Goal: Answer question/provide support

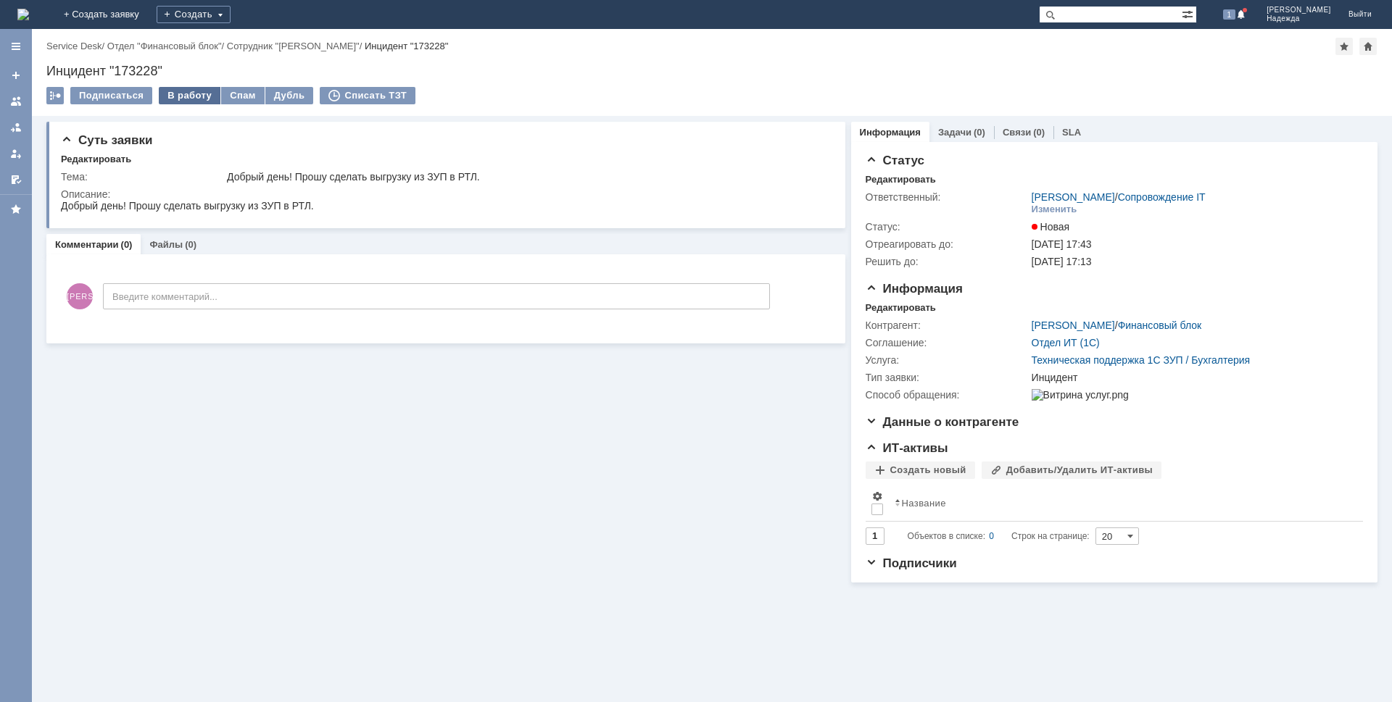
click at [188, 97] on div "В работу" at bounding box center [190, 95] width 62 height 17
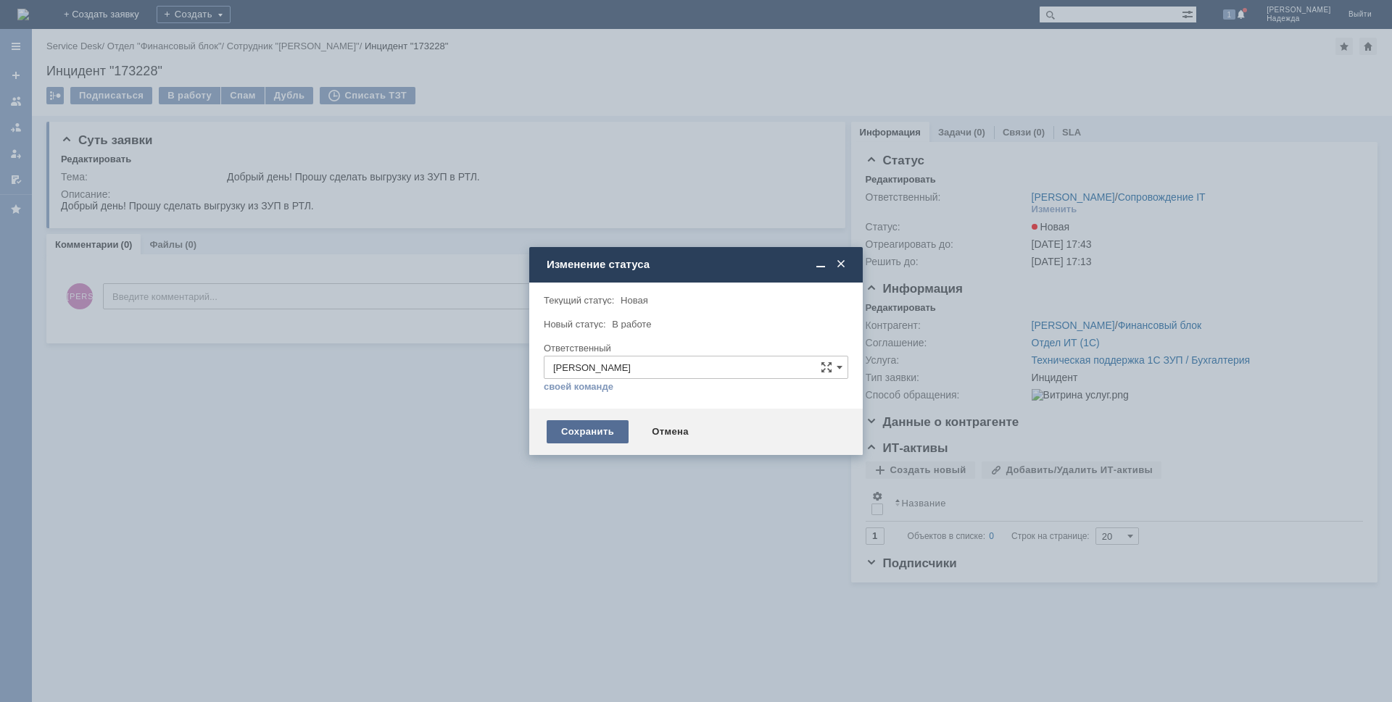
click at [586, 428] on div "Сохранить" at bounding box center [587, 431] width 82 height 23
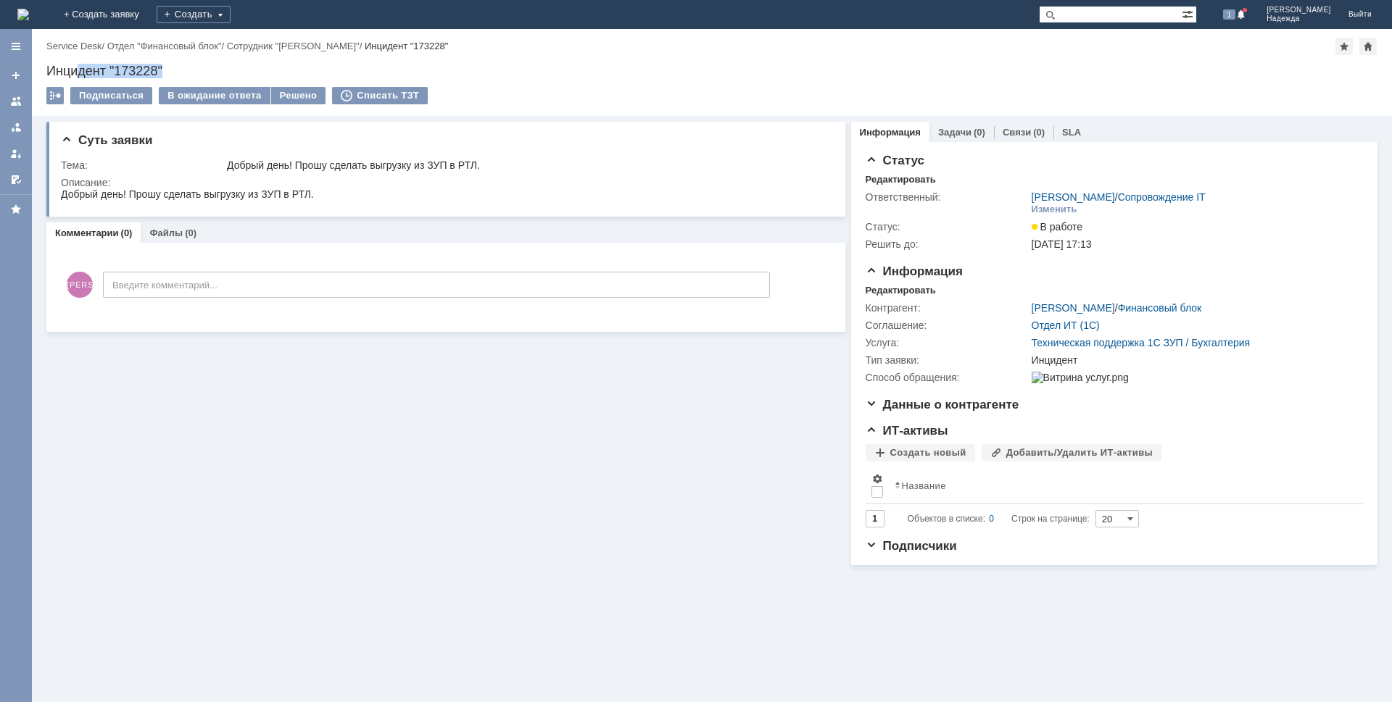
drag, startPoint x: 174, startPoint y: 68, endPoint x: 78, endPoint y: 72, distance: 96.5
click at [78, 72] on div "Инцидент "173228"" at bounding box center [711, 71] width 1331 height 14
click at [71, 594] on div "Суть заявки Тема: Добрый день! Прошу сделать выгрузку из ЗУП в РТЛ. Описание: К…" at bounding box center [712, 409] width 1360 height 586
drag, startPoint x: 168, startPoint y: 64, endPoint x: 28, endPoint y: 66, distance: 140.6
click at [28, 66] on div "Меню Создать заявку В ответственности Согласования От меня Избранное Версия: 4.…" at bounding box center [696, 365] width 1392 height 673
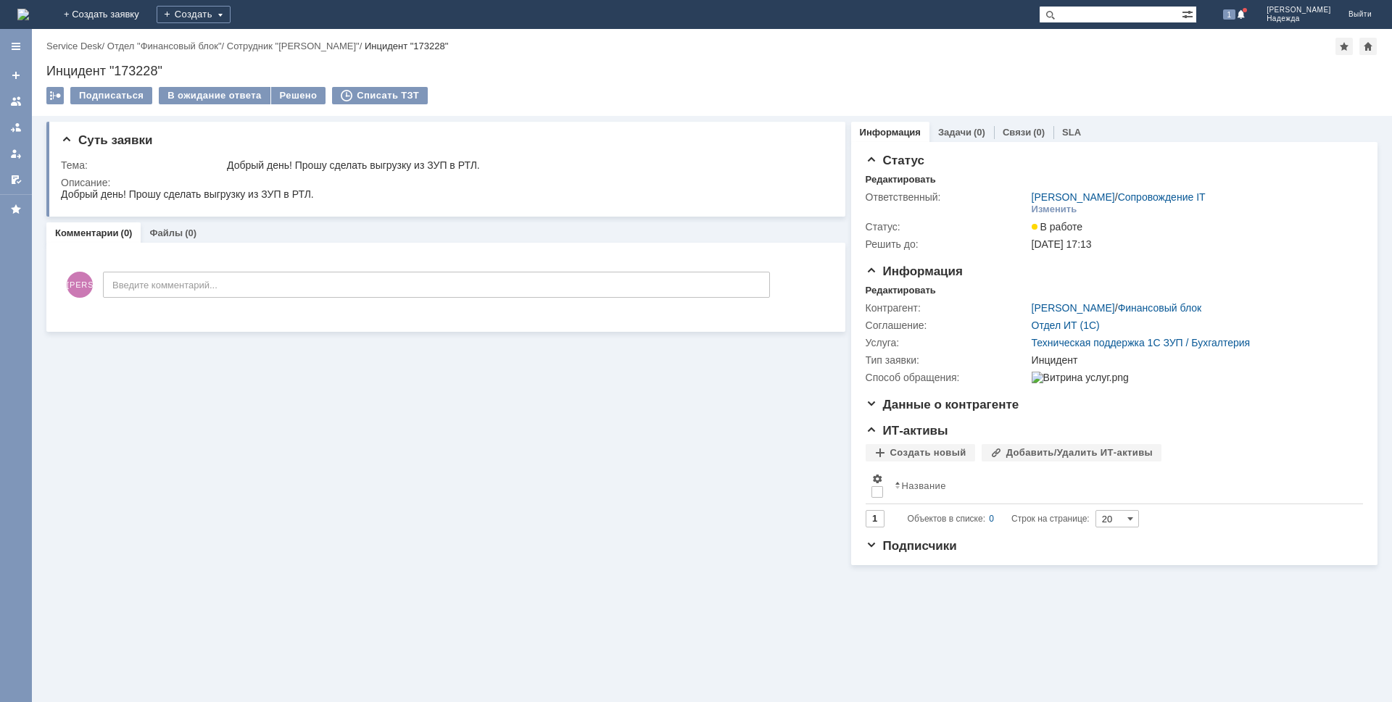
click at [151, 364] on div "Суть заявки Тема: Добрый день! Прошу сделать выгрузку из ЗУП в РТЛ. Описание: К…" at bounding box center [445, 340] width 799 height 449
drag, startPoint x: 169, startPoint y: 67, endPoint x: 50, endPoint y: 71, distance: 118.9
click at [50, 71] on div "Инцидент "173228"" at bounding box center [711, 71] width 1331 height 14
copy div "Инцидент "173228""
click at [327, 190] on html "Добрый день! Прошу сделать выгрузку из ЗУП в РТЛ." at bounding box center [443, 194] width 764 height 13
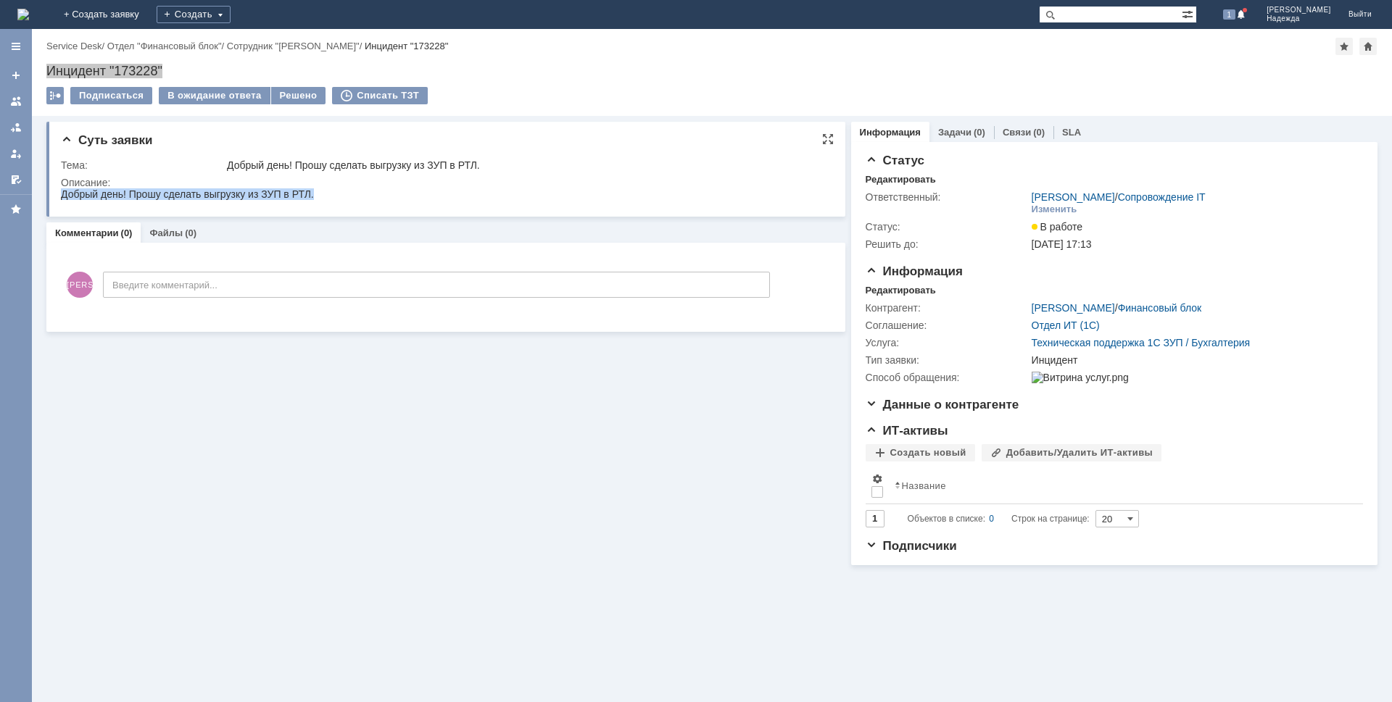
drag, startPoint x: 318, startPoint y: 199, endPoint x: 70, endPoint y: 192, distance: 248.7
click at [63, 193] on html "Добрый день! Прошу сделать выгрузку из ЗУП в РТЛ." at bounding box center [443, 194] width 764 height 13
copy span "Добрый день! Прошу сделать выгрузку из ЗУП в РТЛ."
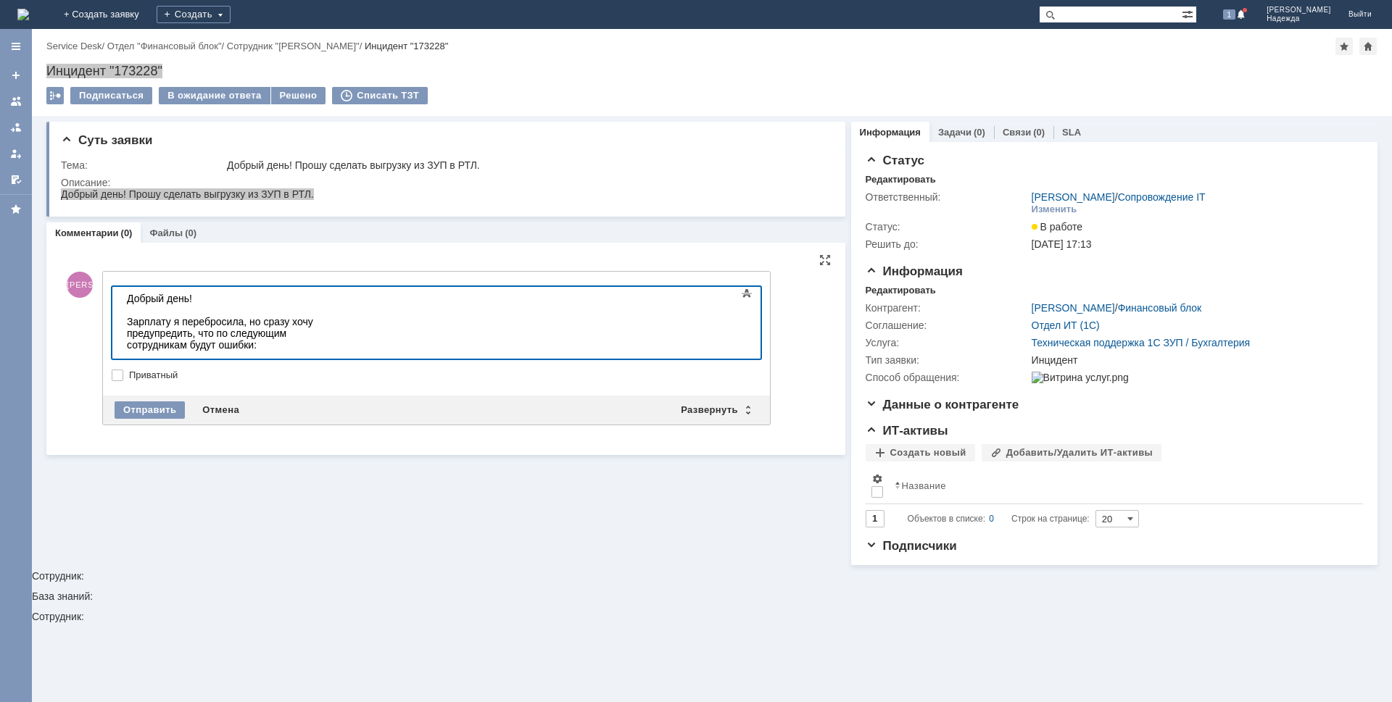
click at [144, 362] on div "1." at bounding box center [230, 368] width 206 height 12
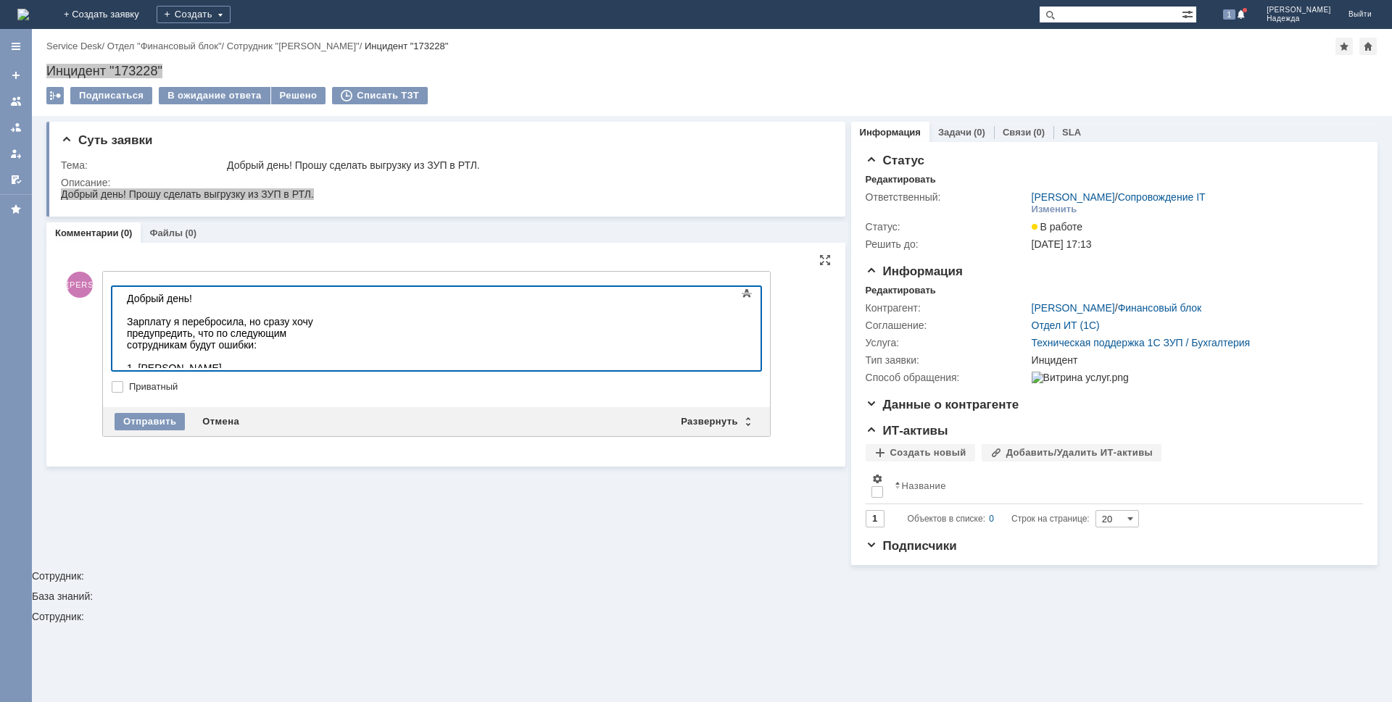
click at [149, 374] on div "2." at bounding box center [230, 380] width 206 height 12
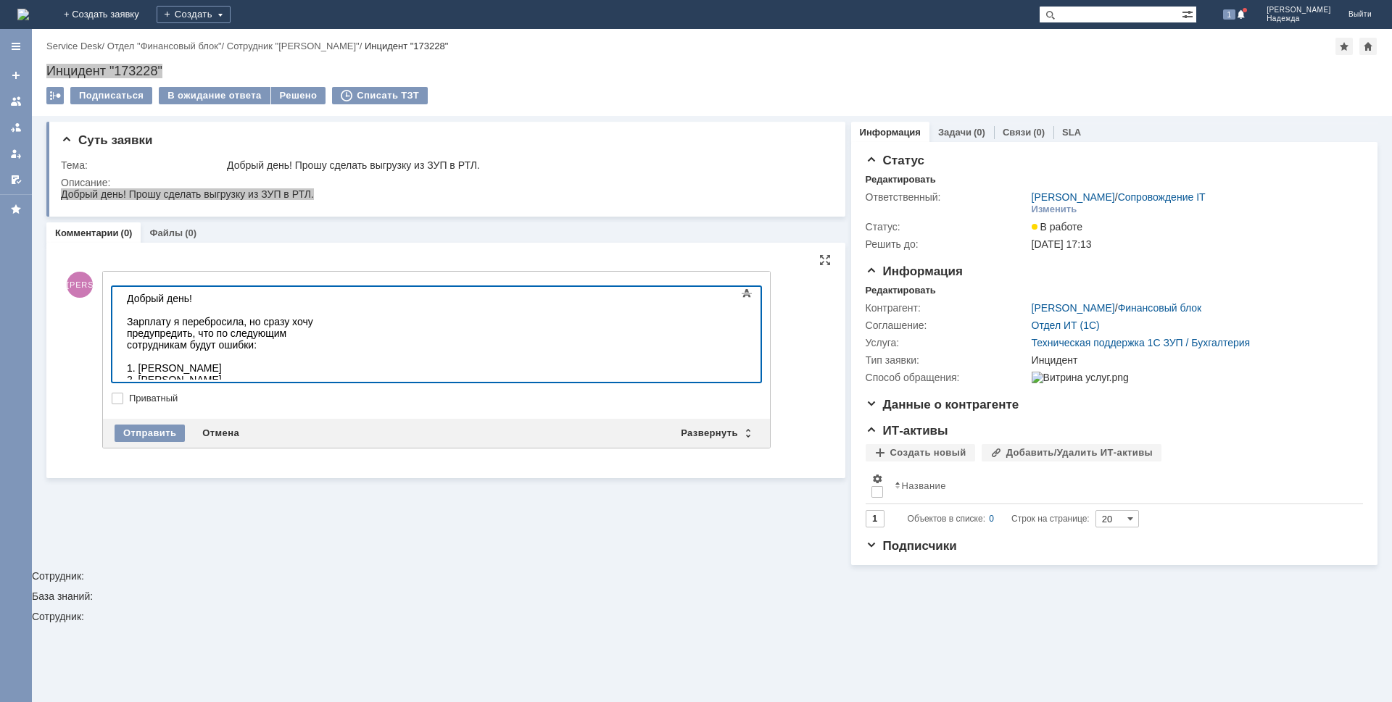
scroll to position [410, 4]
click at [166, 376] on body "Добрый день! Зарплату я перебросила, но сразу хочу предупредить, что по следующ…" at bounding box center [229, 345] width 217 height 116
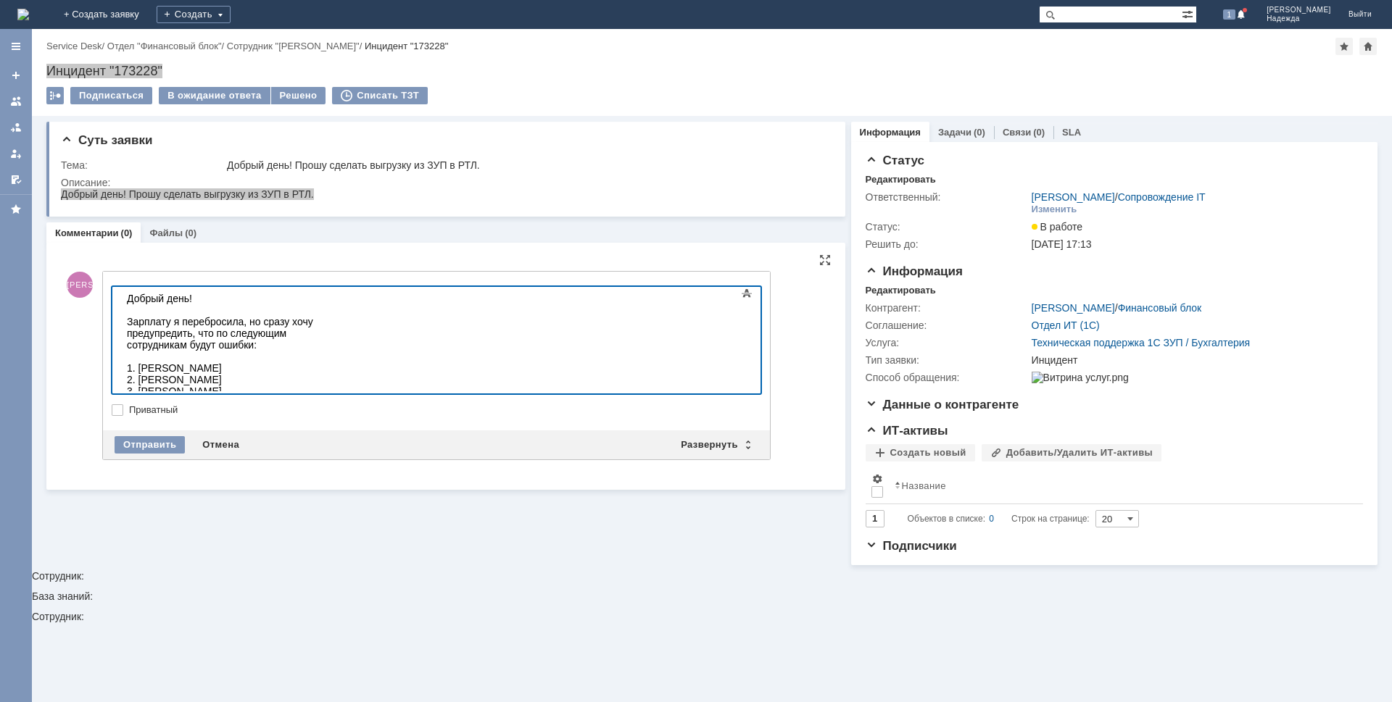
scroll to position [269, 4]
click at [152, 397] on div "4." at bounding box center [230, 403] width 206 height 12
drag, startPoint x: 276, startPoint y: 384, endPoint x: 215, endPoint y: 636, distance: 259.6
click at [121, 349] on html "Добрый день! Зарплату я перебросила, но сразу хочу предупредить, что по следующ…" at bounding box center [229, 351] width 217 height 128
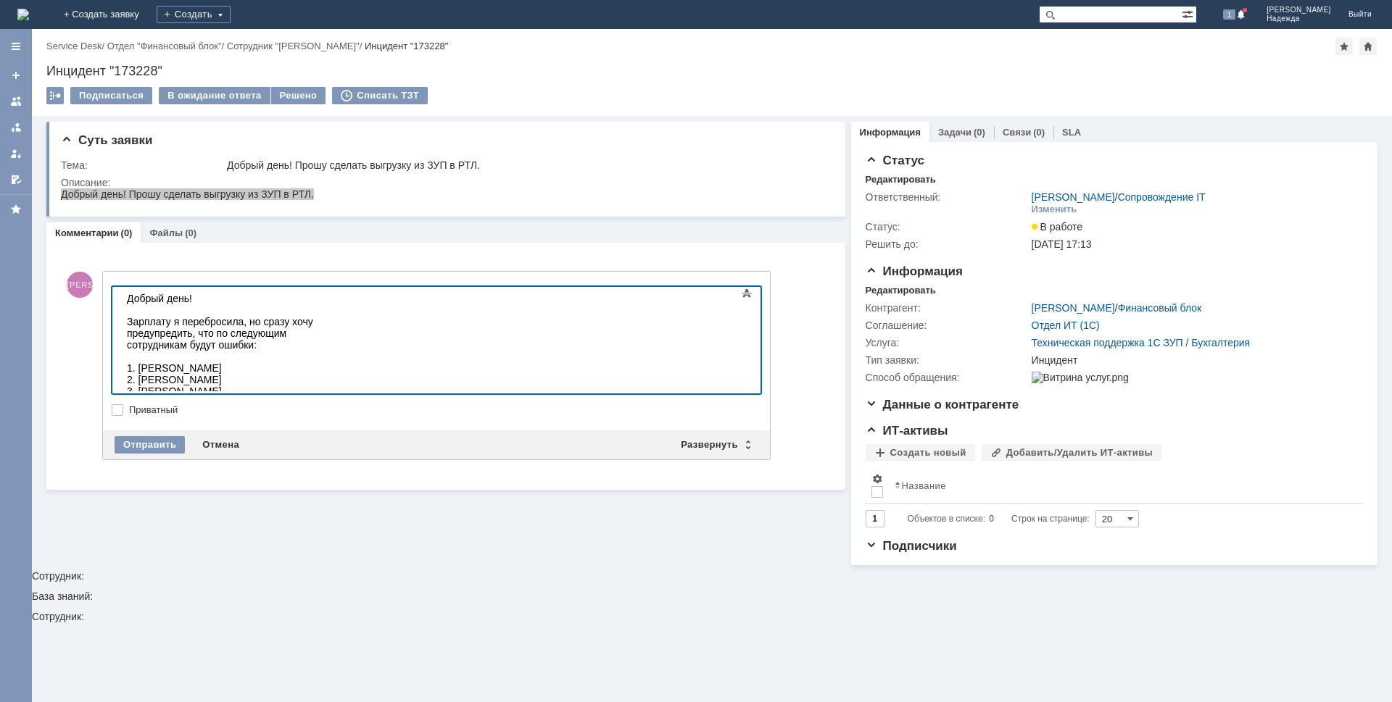
click at [744, 298] on span at bounding box center [746, 293] width 17 height 17
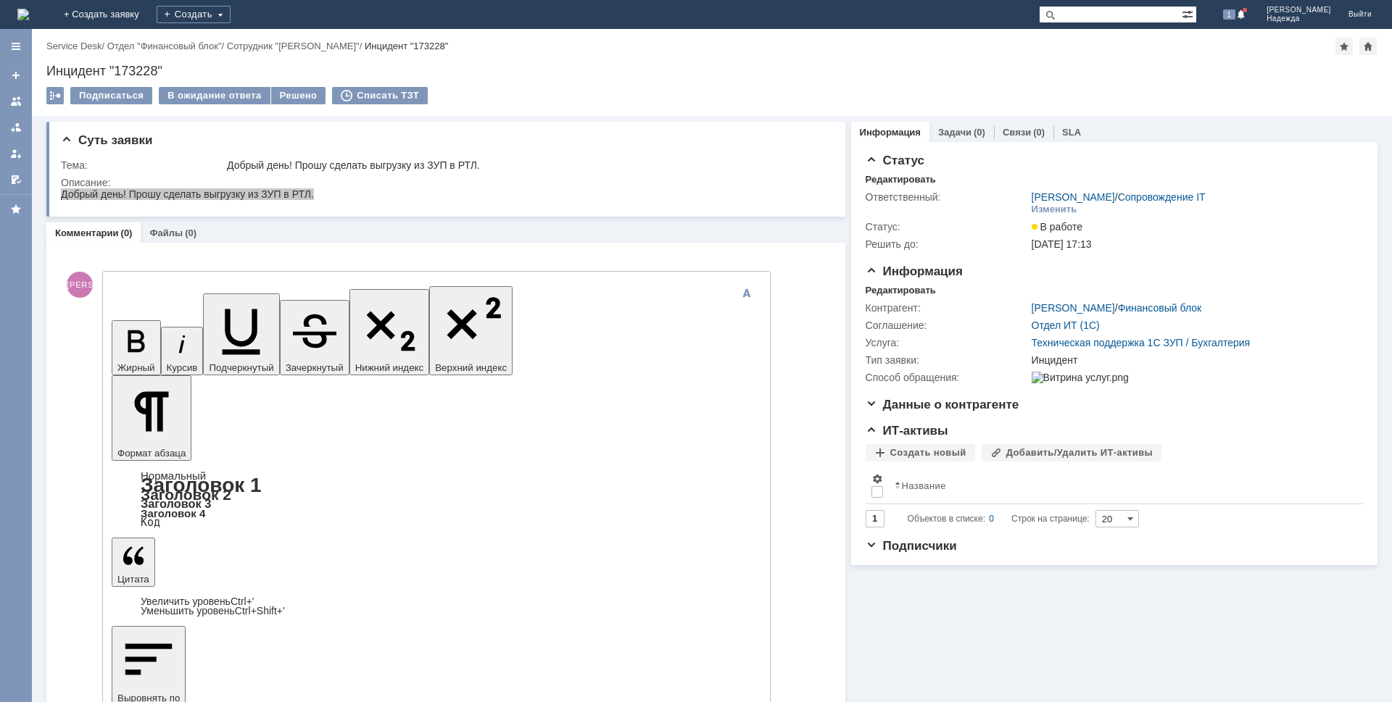
scroll to position [204, 4]
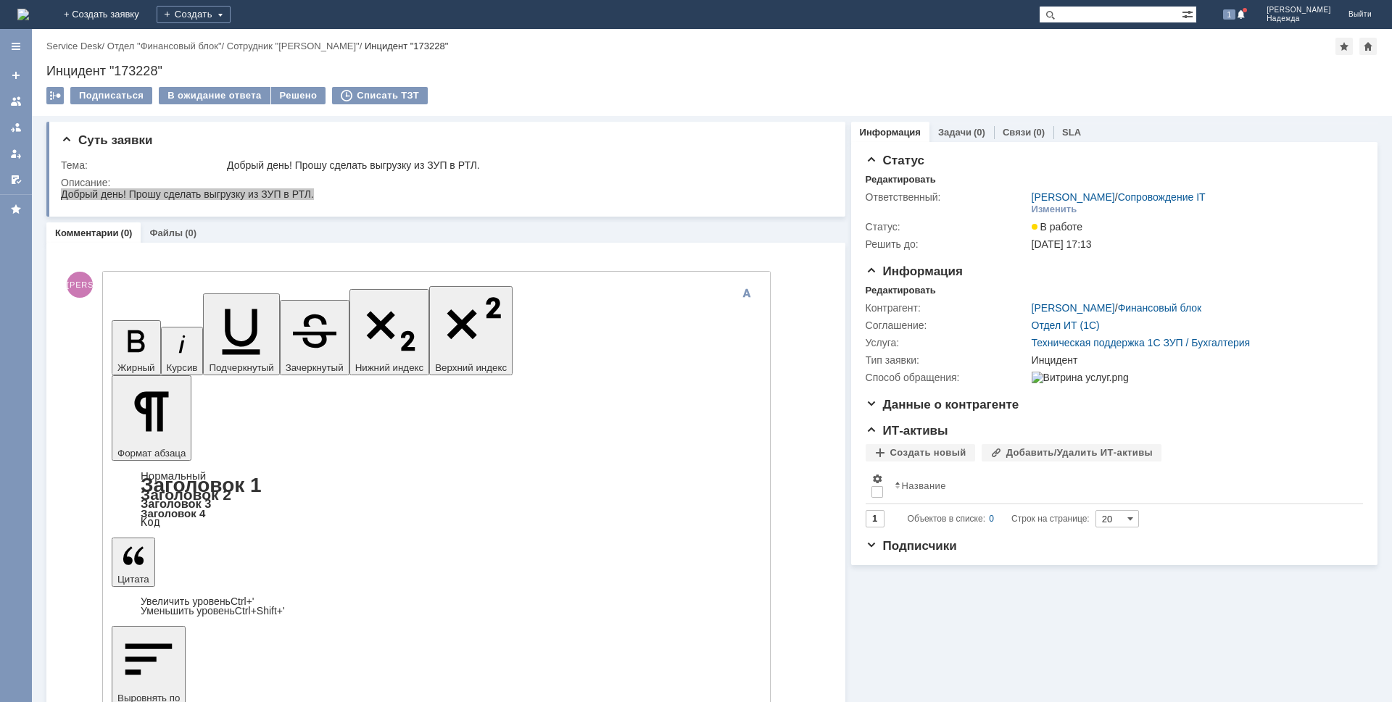
scroll to position [78, 0]
drag, startPoint x: 473, startPoint y: 4312, endPoint x: 420, endPoint y: 4312, distance: 52.9
copy div "БКЗП-01179"
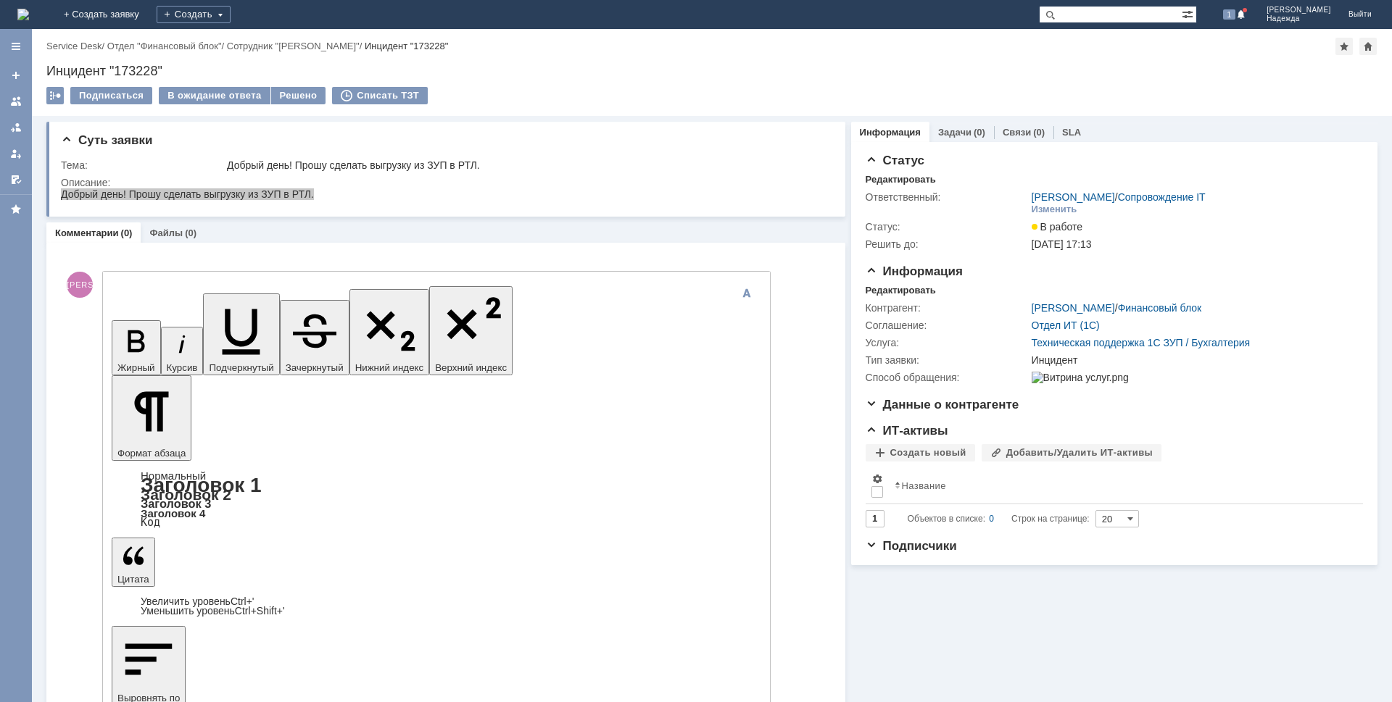
drag, startPoint x: 447, startPoint y: 4410, endPoint x: 637, endPoint y: 4404, distance: 190.0
drag, startPoint x: 252, startPoint y: 4357, endPoint x: 123, endPoint y: 4356, distance: 129.0
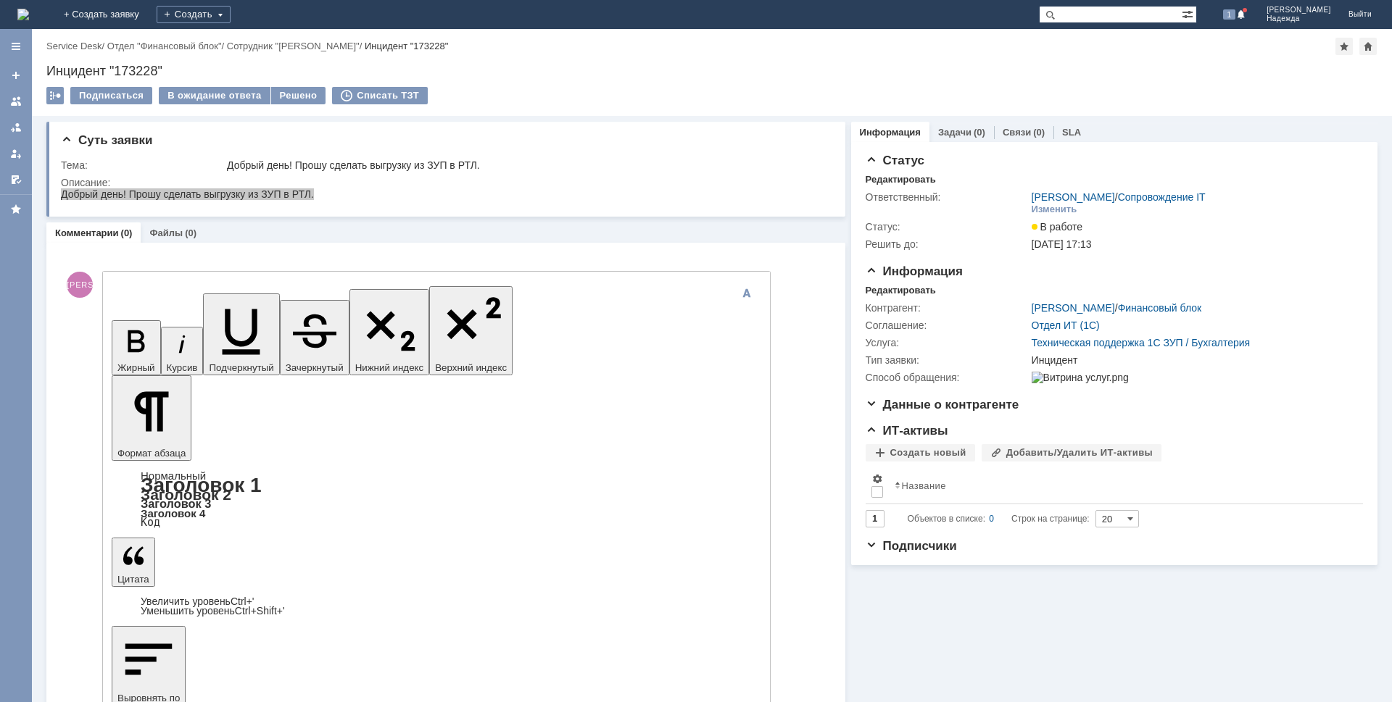
drag, startPoint x: 120, startPoint y: 296, endPoint x: 212, endPoint y: 83, distance: 231.4
click at [120, 323] on icon "button" at bounding box center [136, 342] width 38 height 38
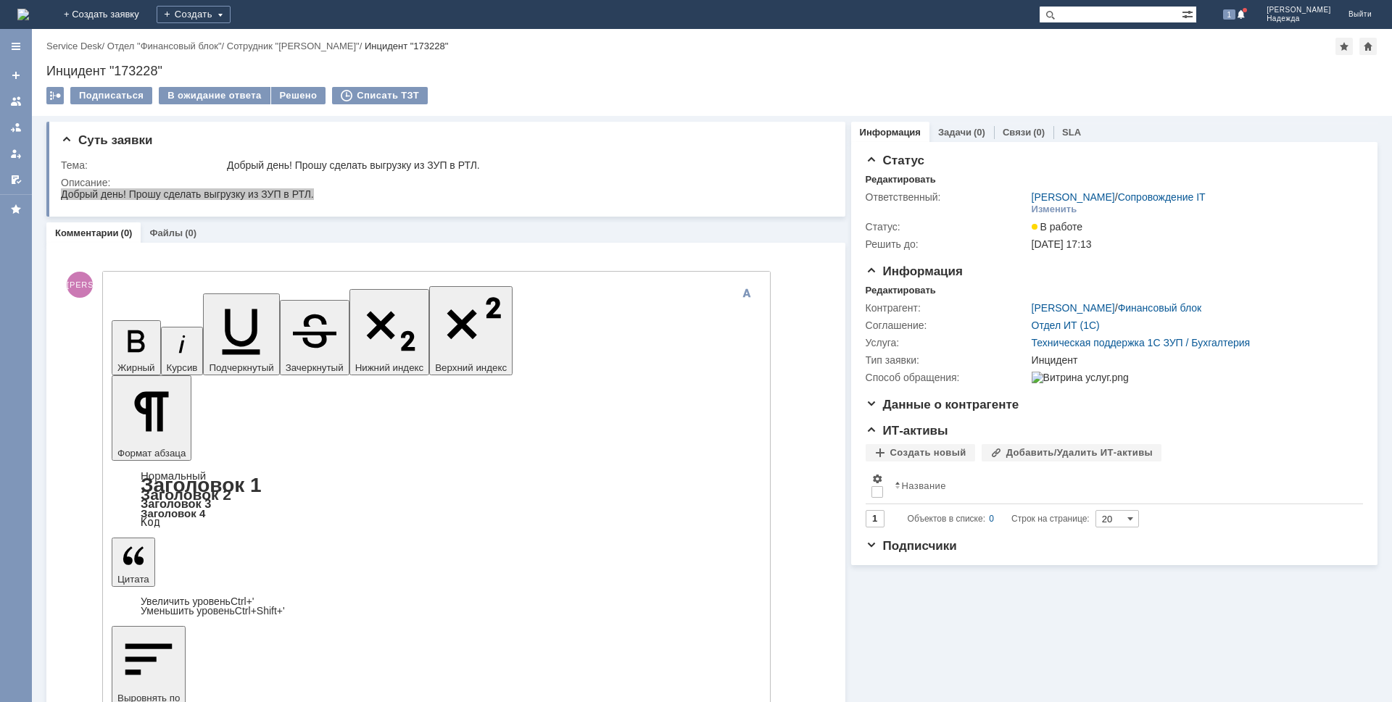
scroll to position [388, 0]
drag, startPoint x: 162, startPoint y: 4317, endPoint x: 235, endPoint y: 4319, distance: 72.5
copy div "ТН ДКЗП-00187"
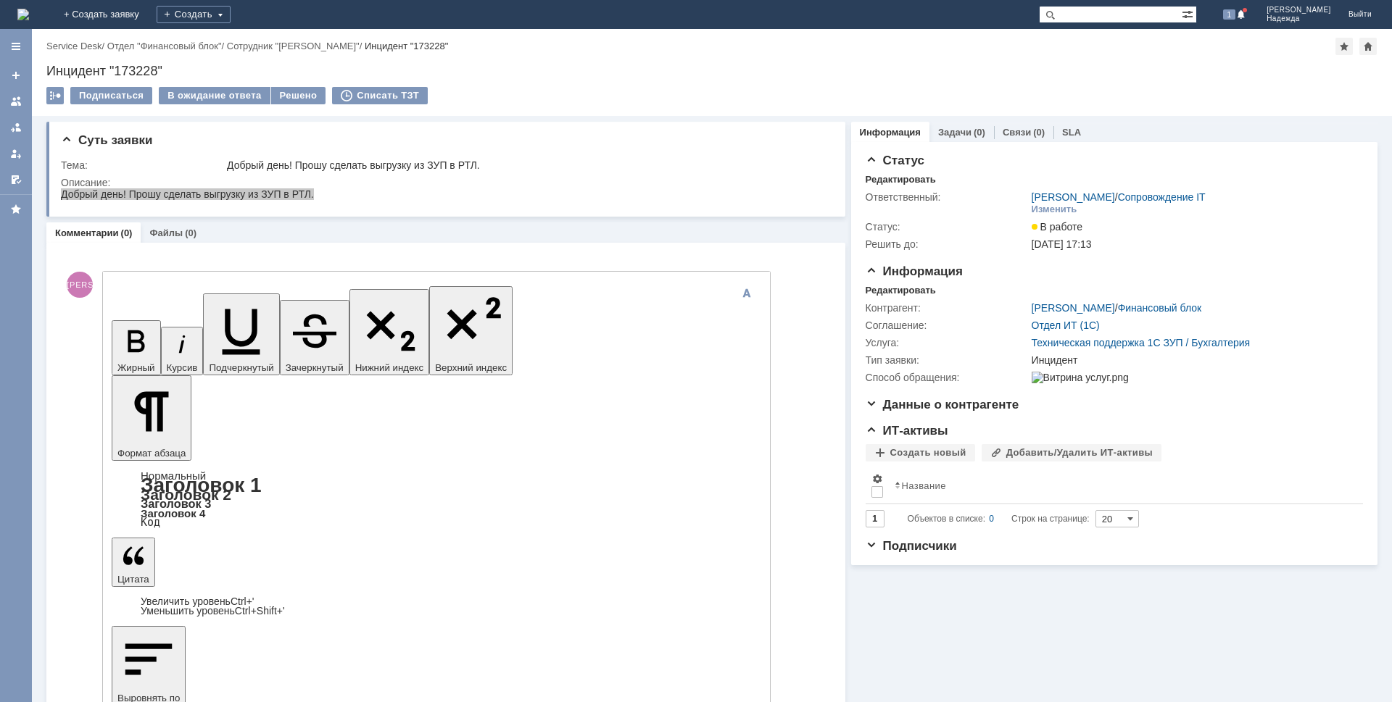
drag, startPoint x: 236, startPoint y: 4369, endPoint x: 414, endPoint y: 4364, distance: 178.4
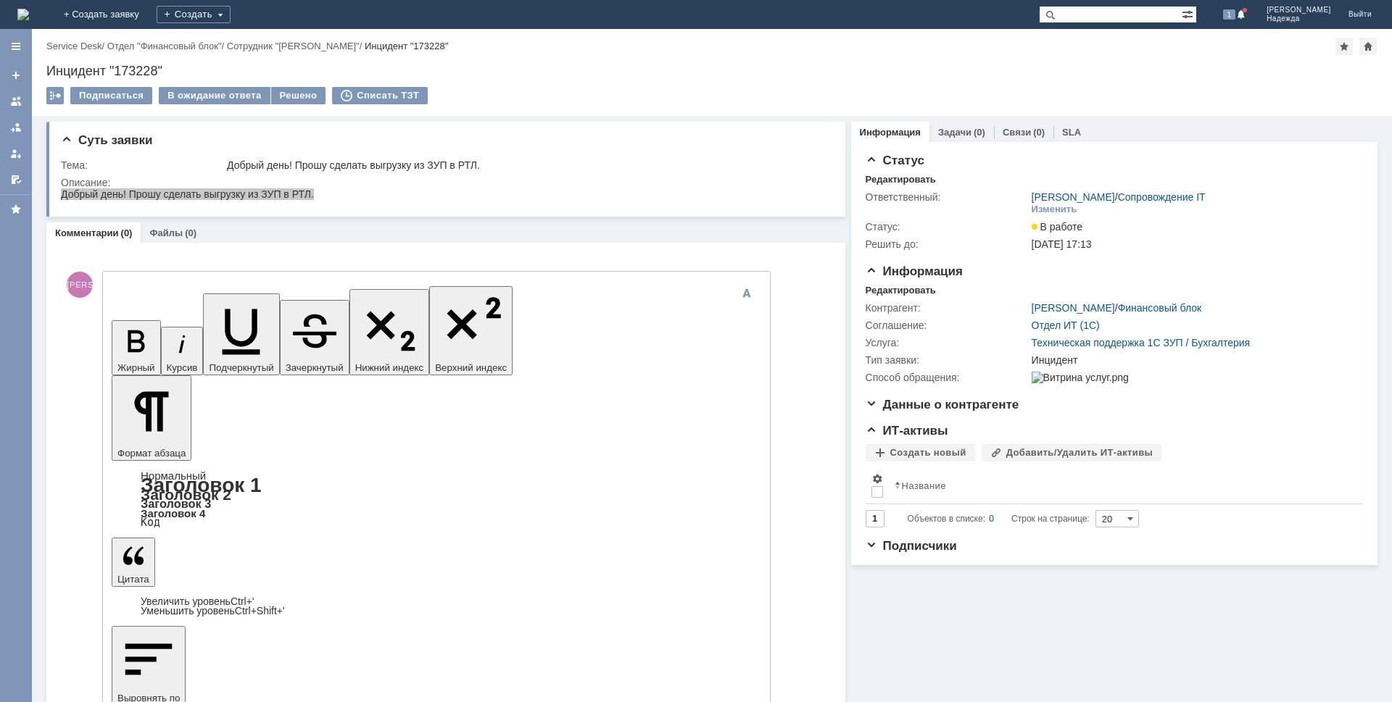
copy div "[PERSON_NAME]"
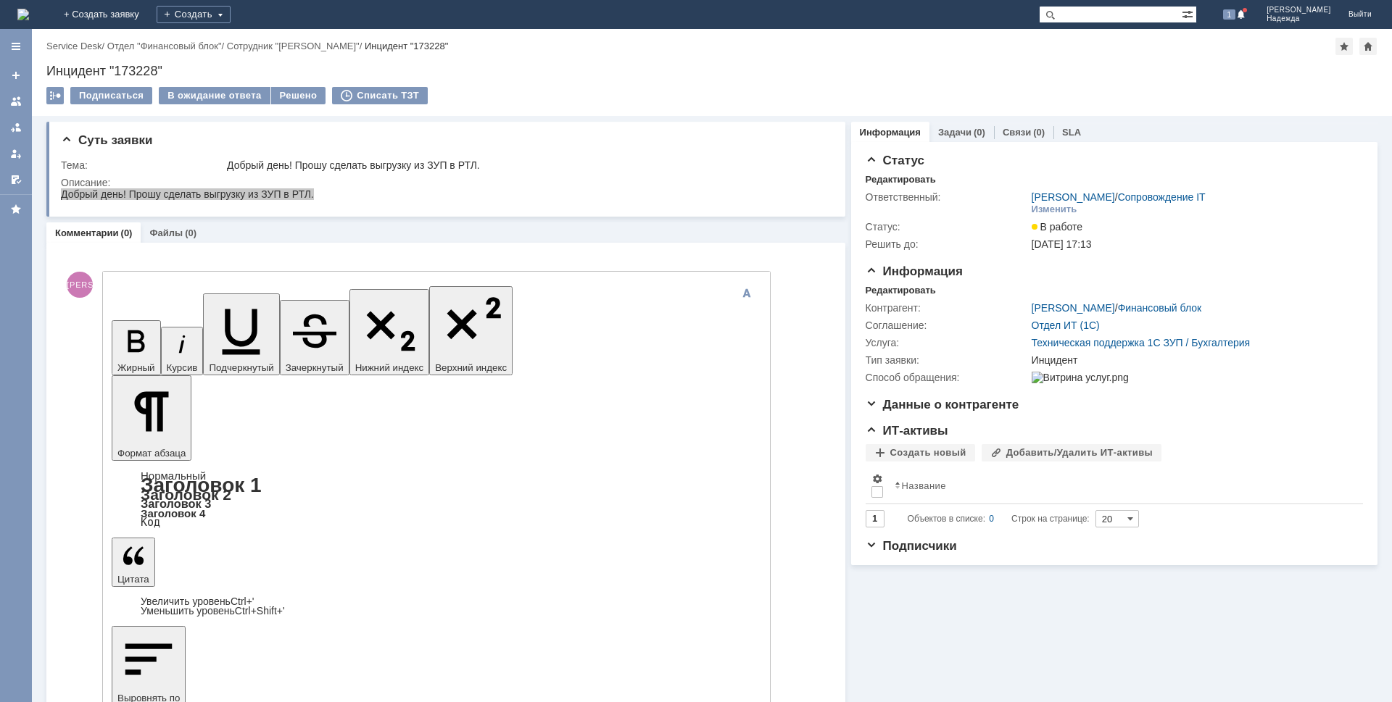
drag, startPoint x: 286, startPoint y: 4396, endPoint x: 341, endPoint y: 4395, distance: 55.8
copy div "ДКЗП-00187"
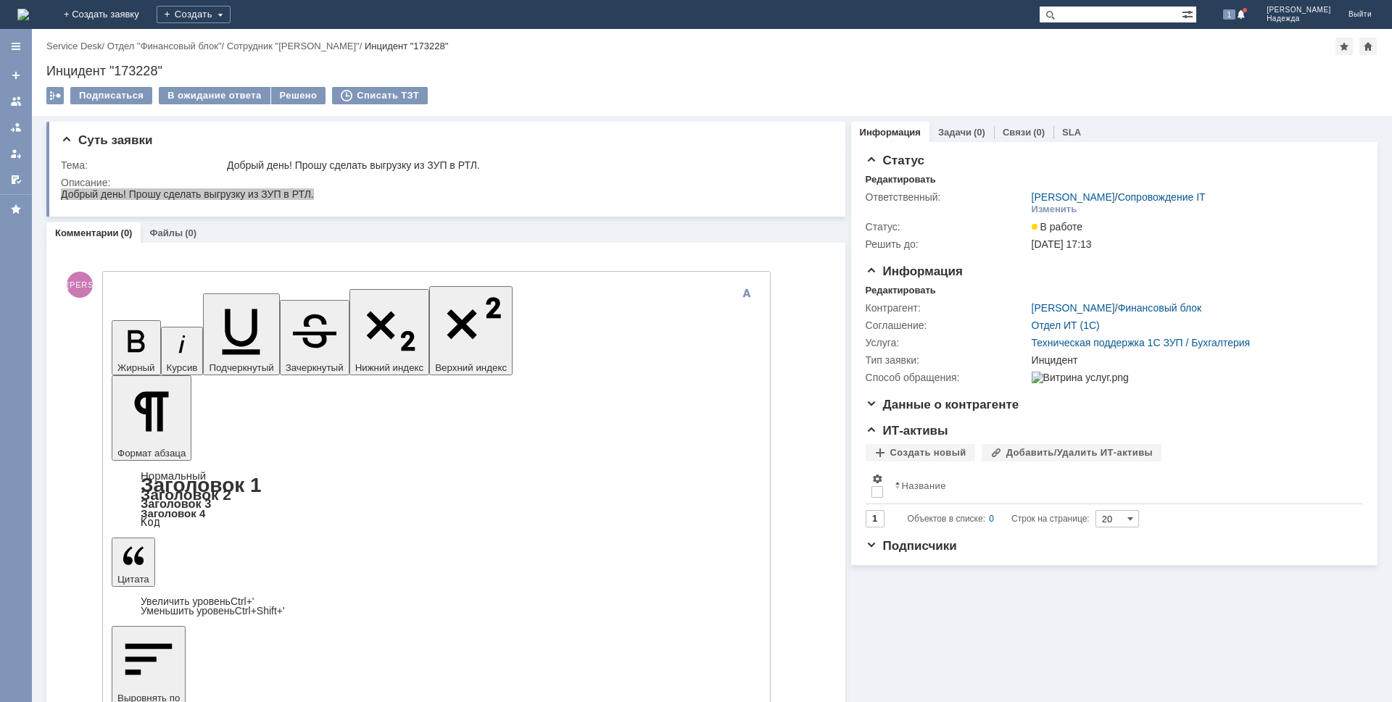
drag, startPoint x: 304, startPoint y: 4299, endPoint x: 233, endPoint y: 4200, distance: 122.1
click at [120, 323] on icon "button" at bounding box center [136, 342] width 38 height 38
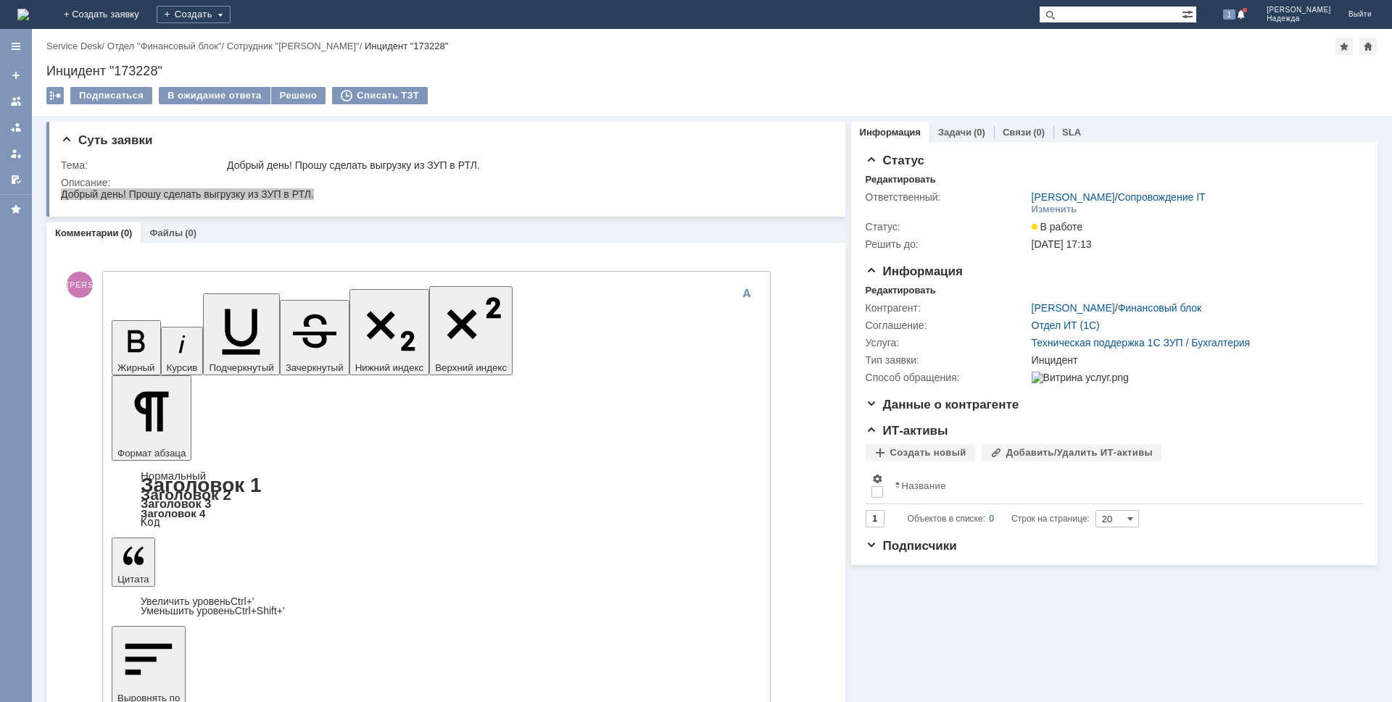
scroll to position [614, 0]
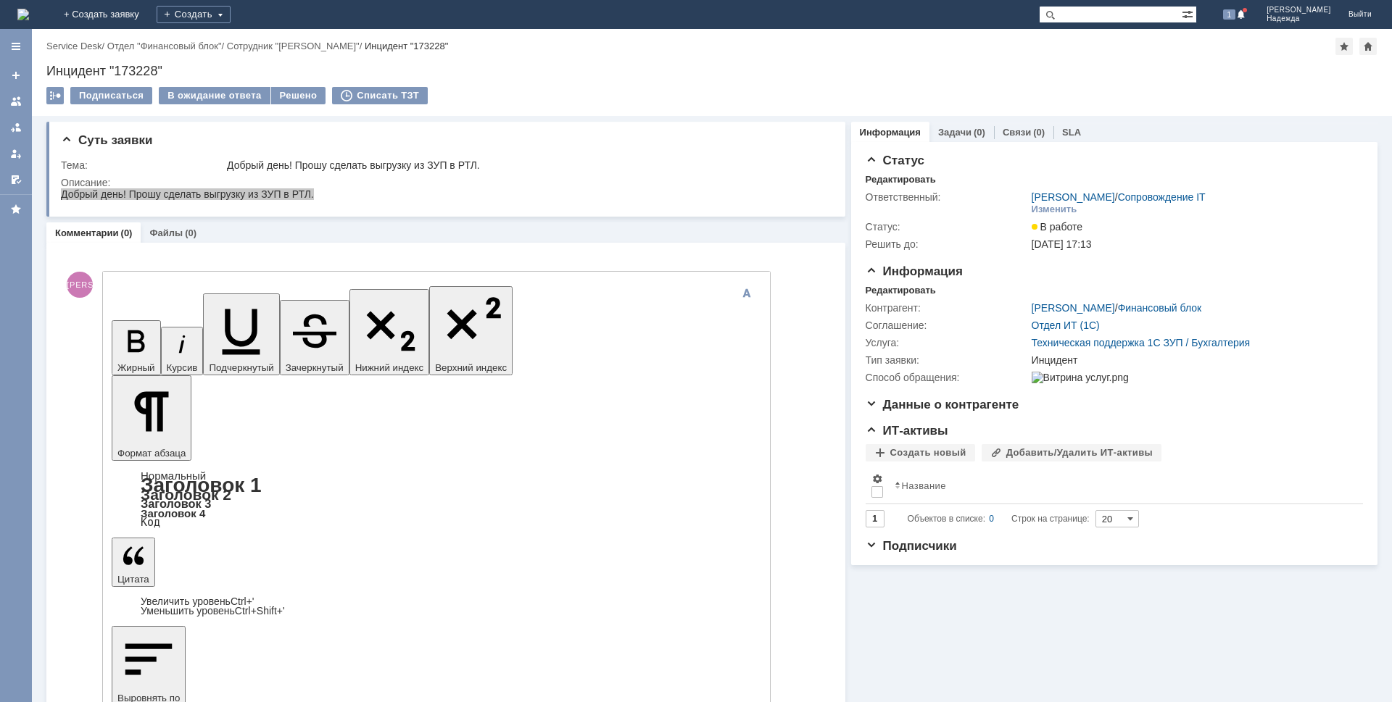
scroll to position [649, 0]
drag, startPoint x: 273, startPoint y: 4349, endPoint x: 121, endPoint y: 4353, distance: 152.2
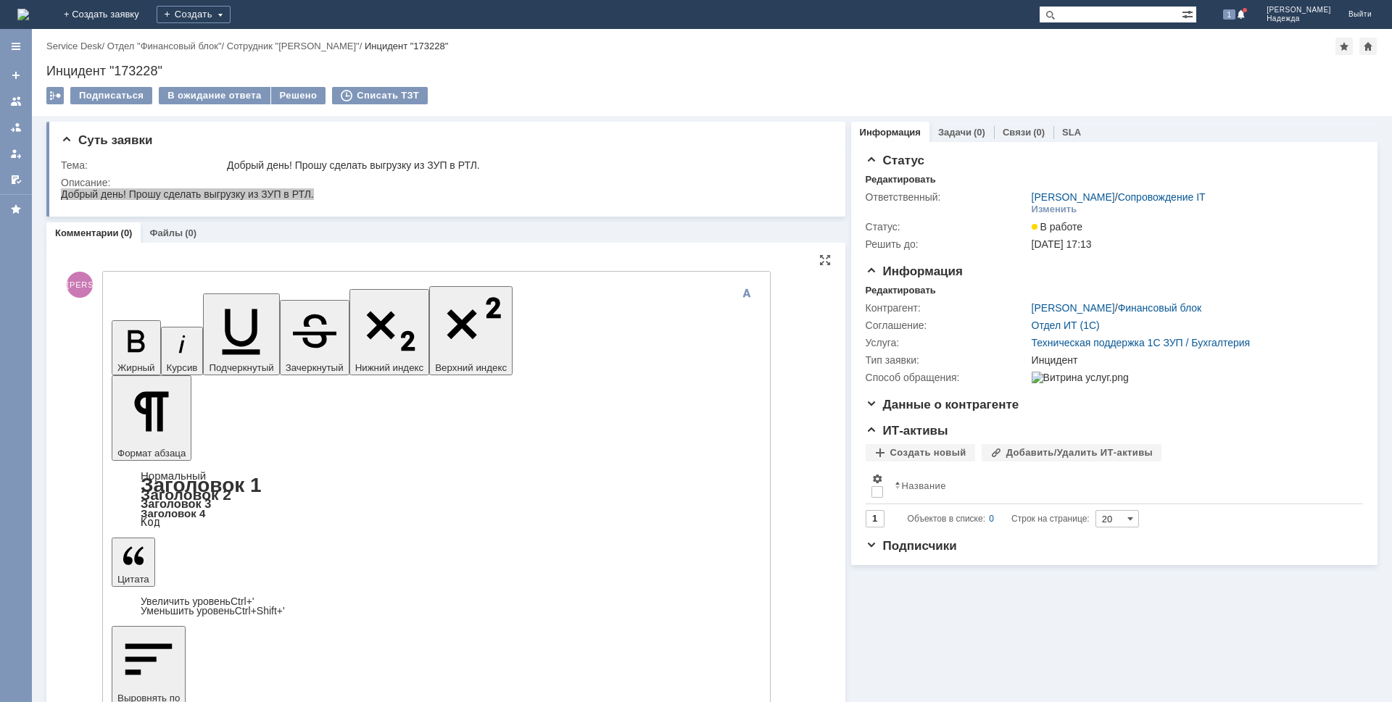
click at [121, 323] on icon "button" at bounding box center [136, 342] width 38 height 38
drag, startPoint x: 251, startPoint y: 4393, endPoint x: 124, endPoint y: 4393, distance: 127.6
drag, startPoint x: 118, startPoint y: 297, endPoint x: 141, endPoint y: 647, distance: 350.8
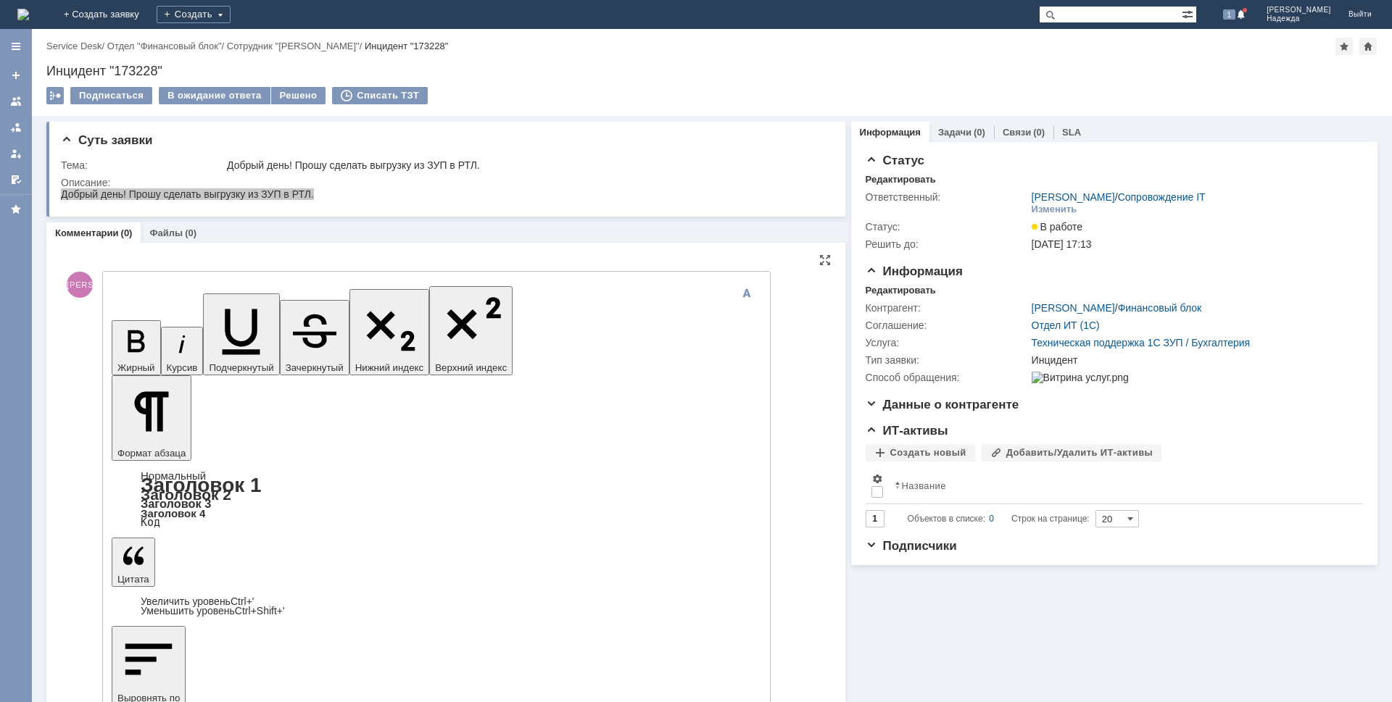
click at [128, 330] on icon "button" at bounding box center [136, 341] width 17 height 22
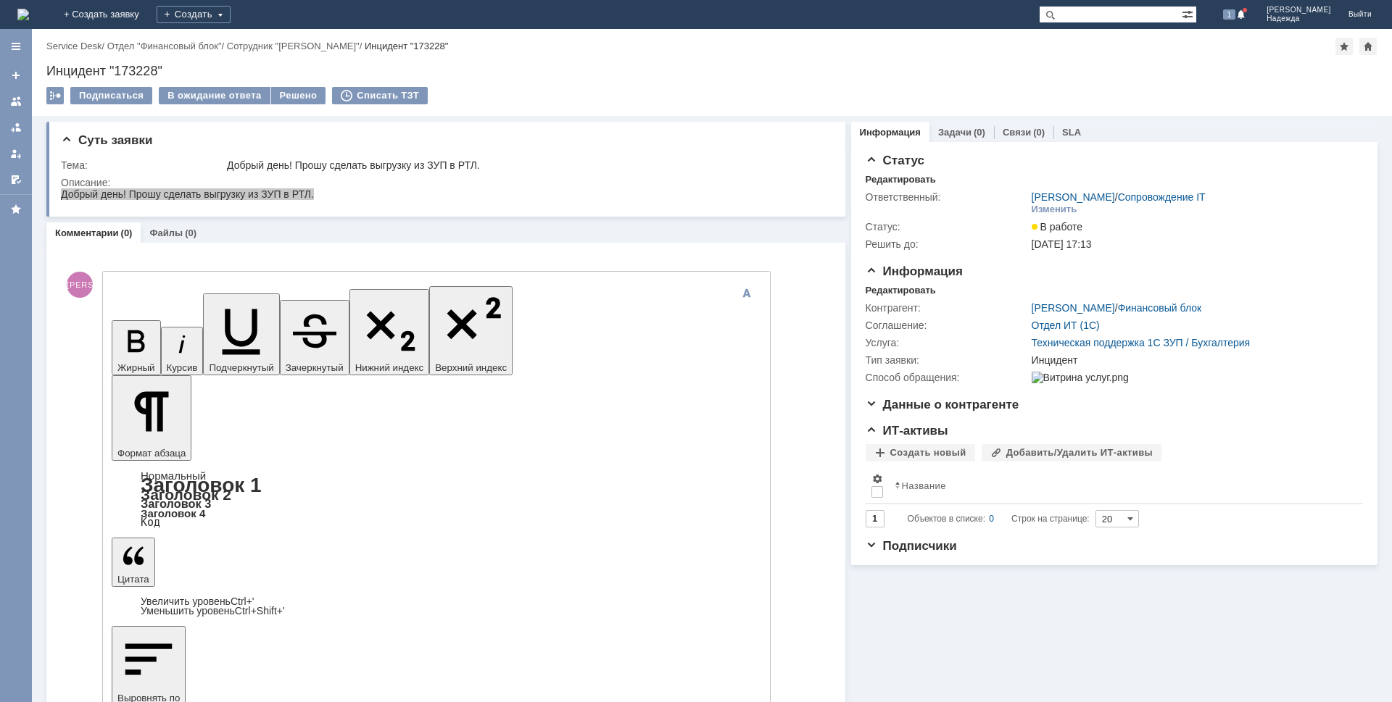
scroll to position [864, 0]
drag, startPoint x: 207, startPoint y: 4312, endPoint x: 260, endPoint y: 4312, distance: 53.6
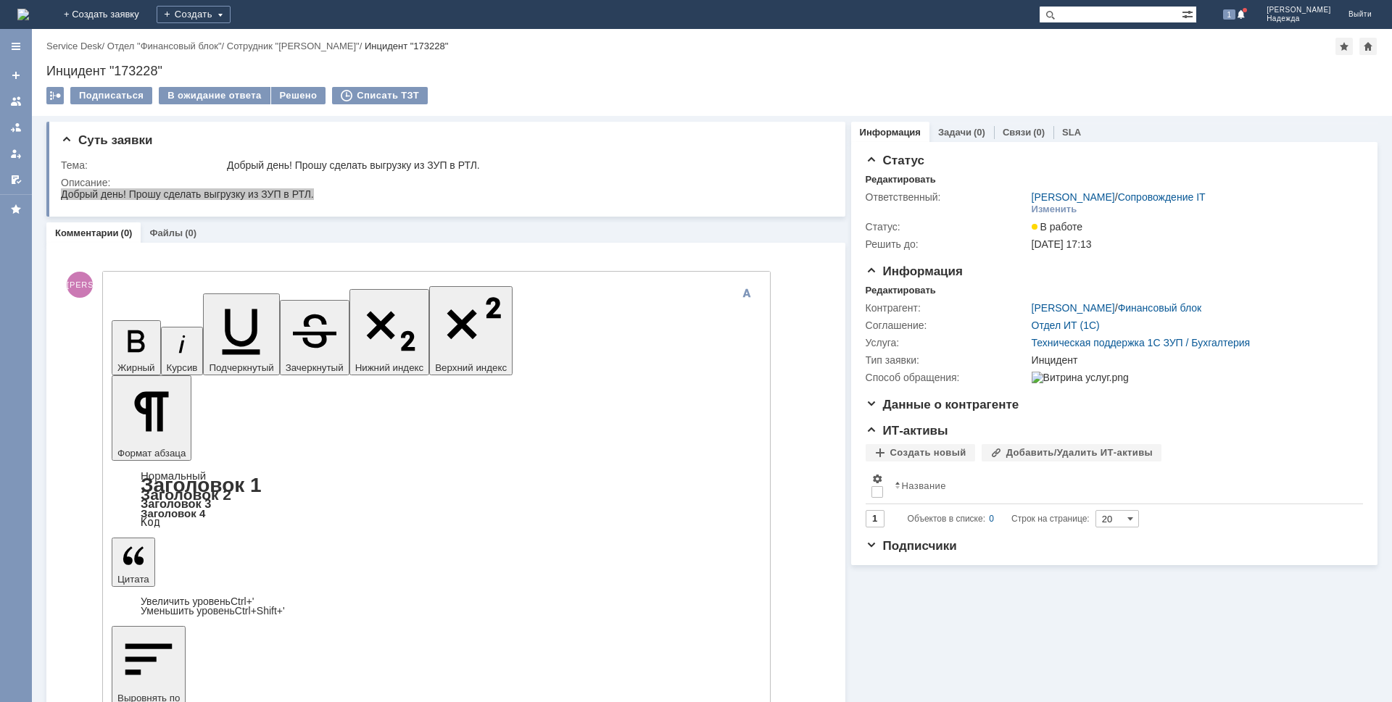
copy div "ДКЗП-00188"
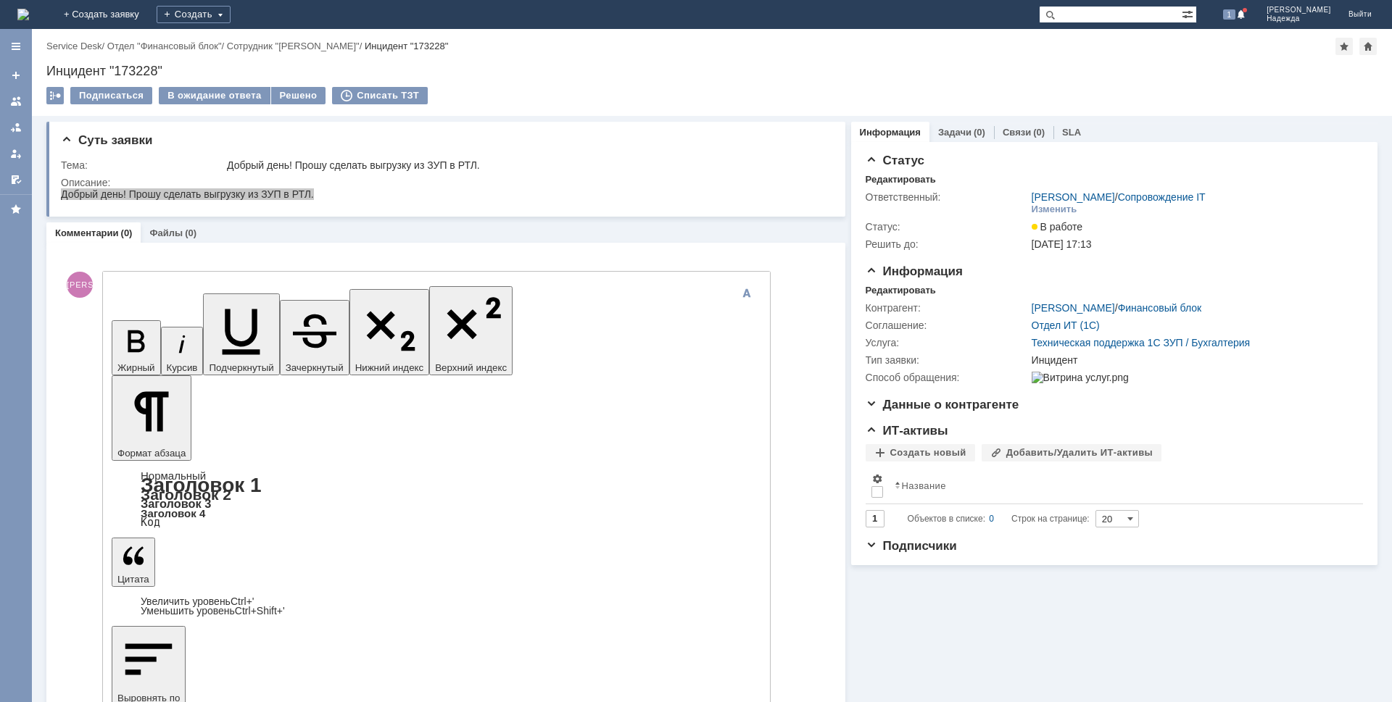
drag, startPoint x: 269, startPoint y: 4398, endPoint x: 117, endPoint y: 4396, distance: 151.5
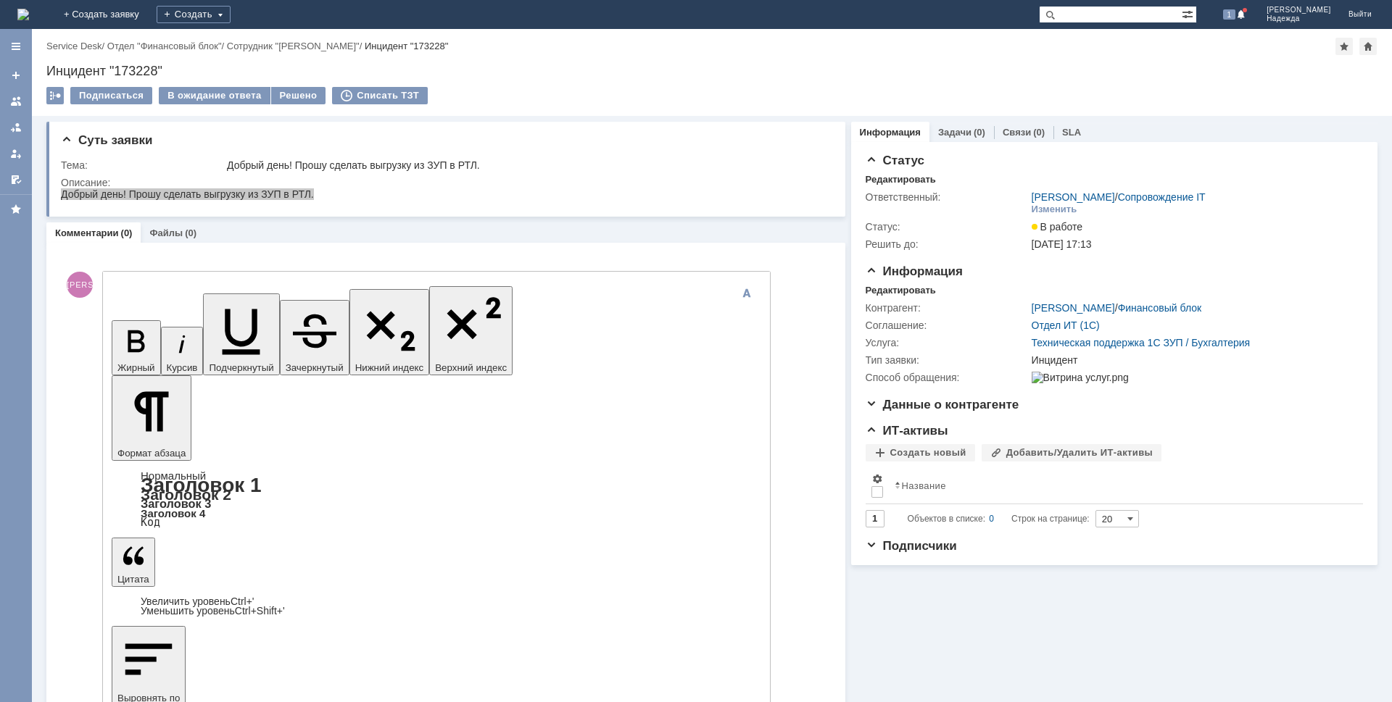
drag, startPoint x: 174, startPoint y: 4396, endPoint x: 188, endPoint y: 4396, distance: 13.8
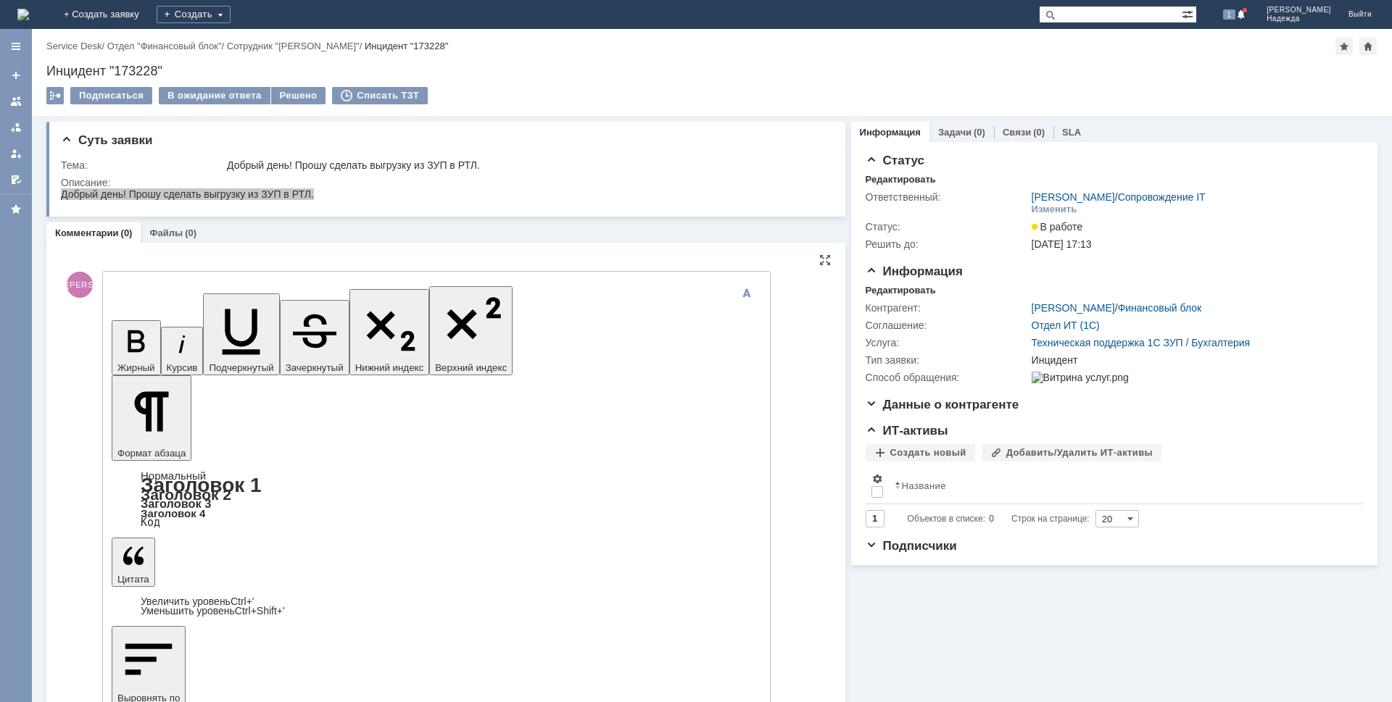
drag, startPoint x: 271, startPoint y: 4372, endPoint x: 128, endPoint y: 4362, distance: 143.1
click at [120, 323] on icon "button" at bounding box center [136, 342] width 38 height 38
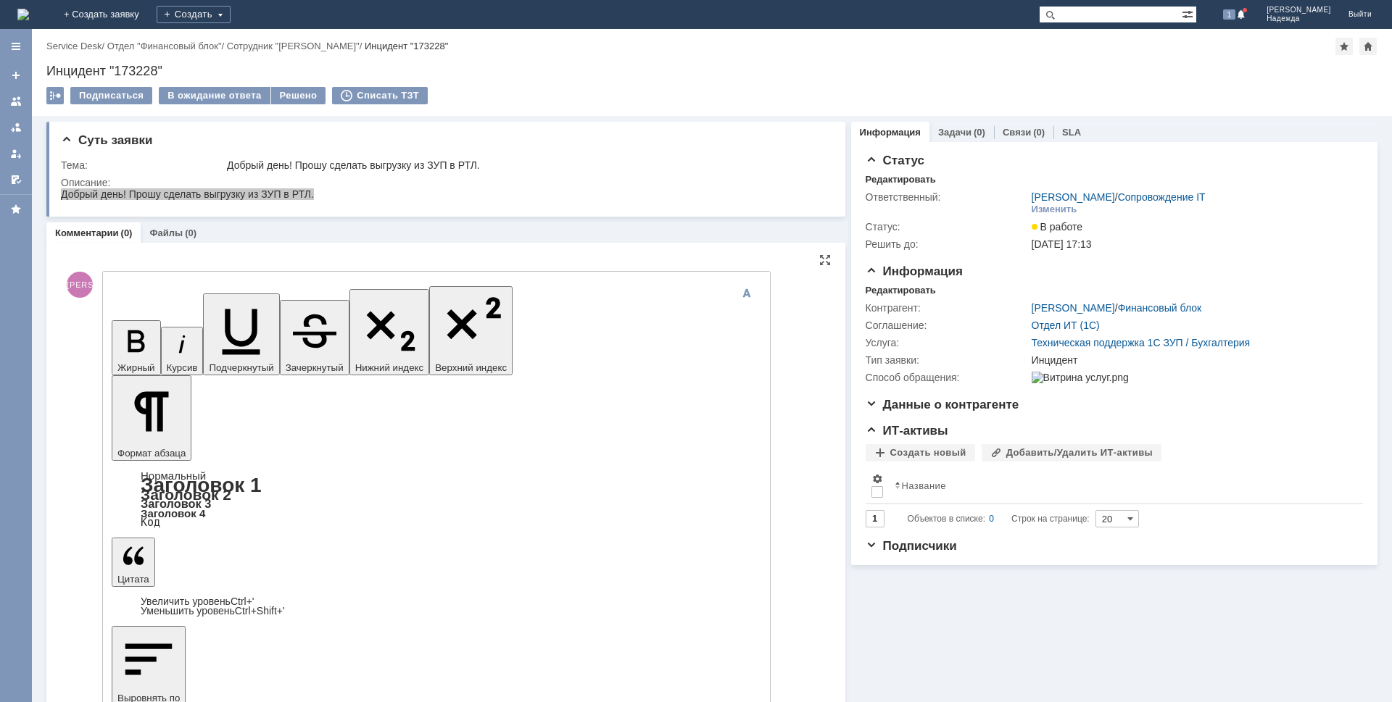
scroll to position [957, 0]
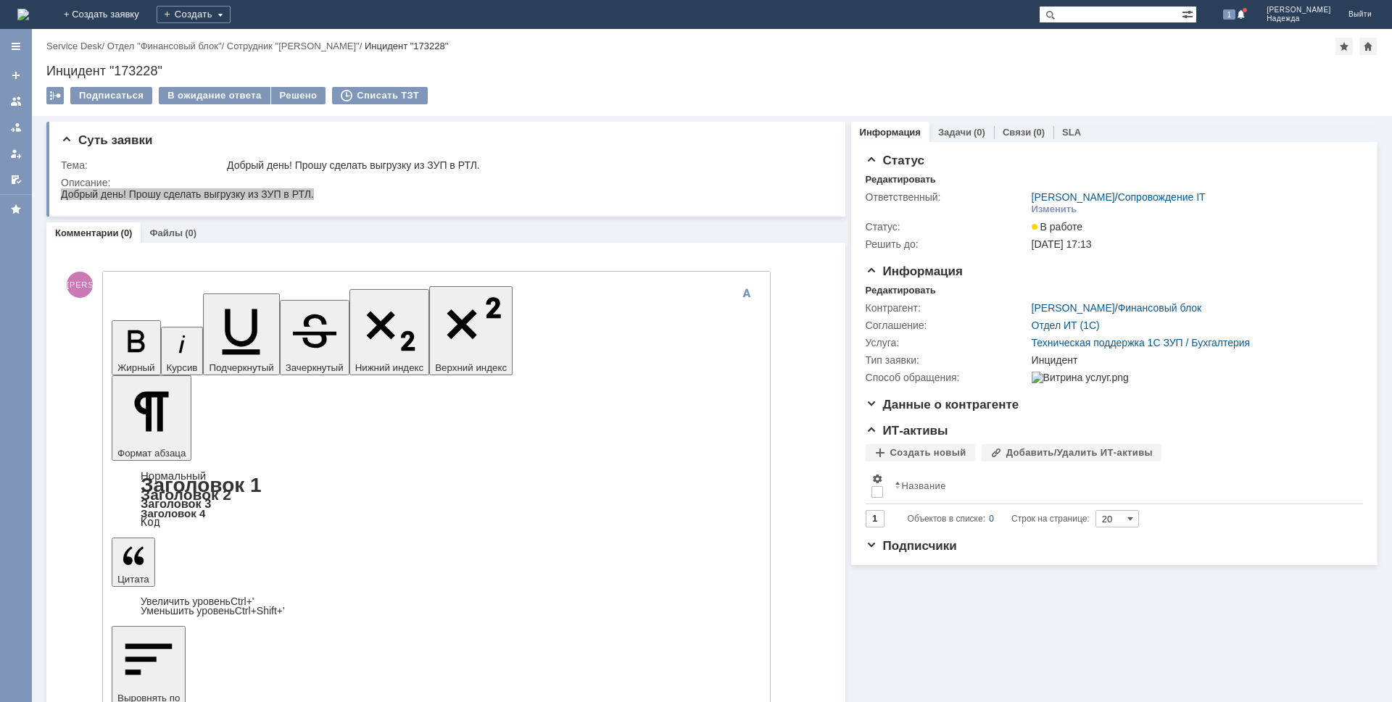
drag, startPoint x: 188, startPoint y: 4302, endPoint x: 125, endPoint y: 4302, distance: 63.1
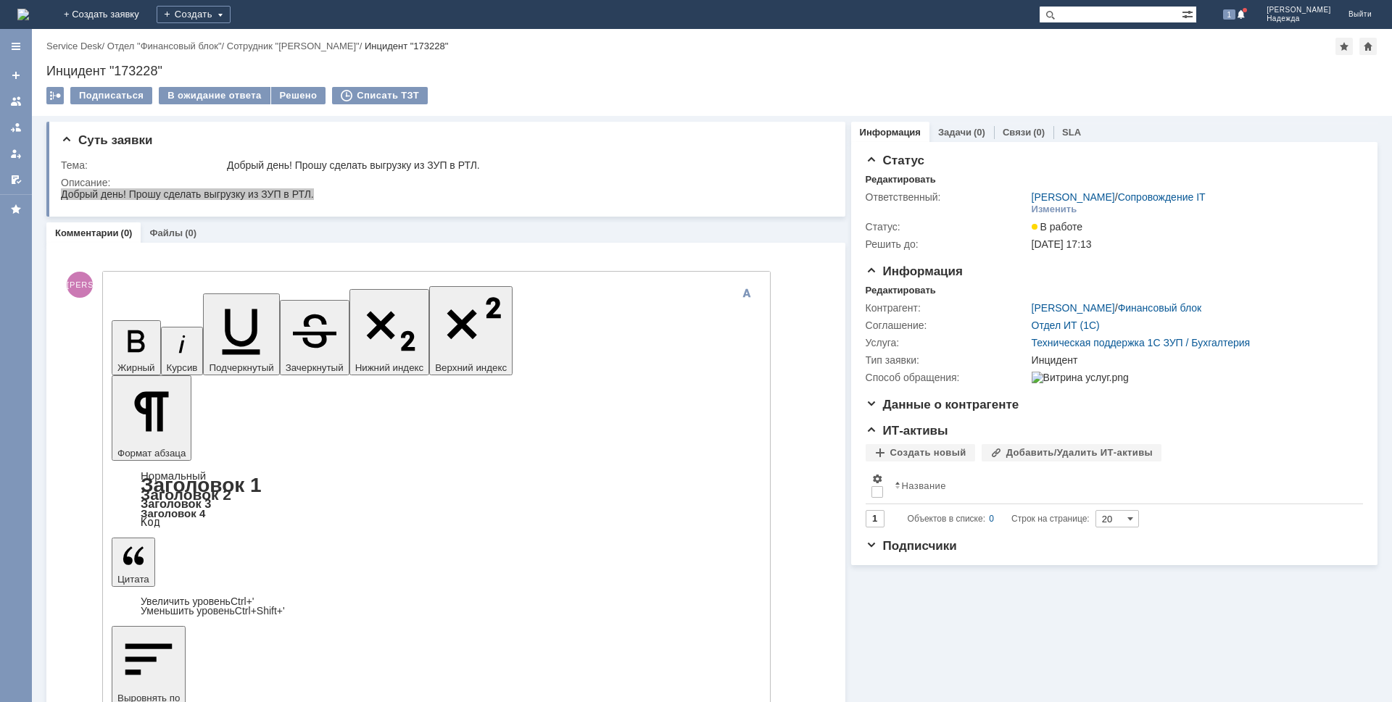
copy div "ММЗП-00134"
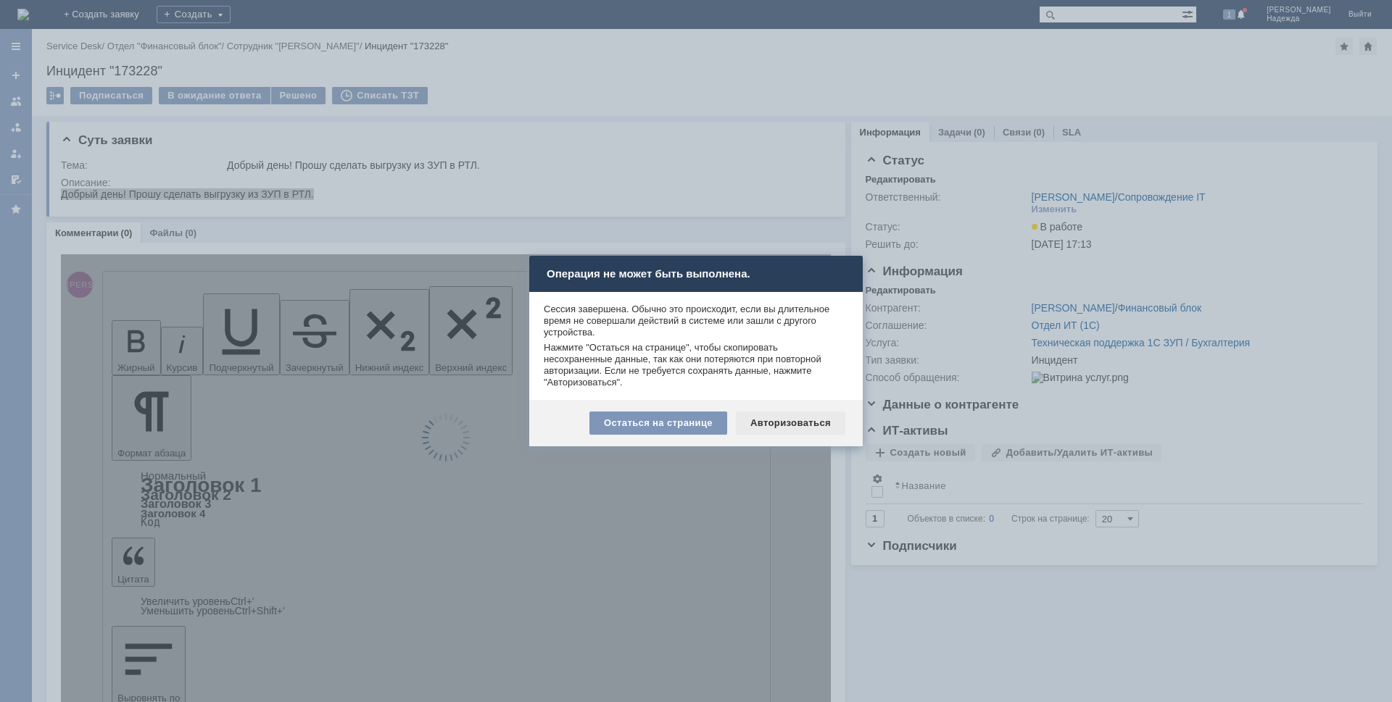
click at [780, 428] on div "Авторизоваться" at bounding box center [790, 423] width 109 height 23
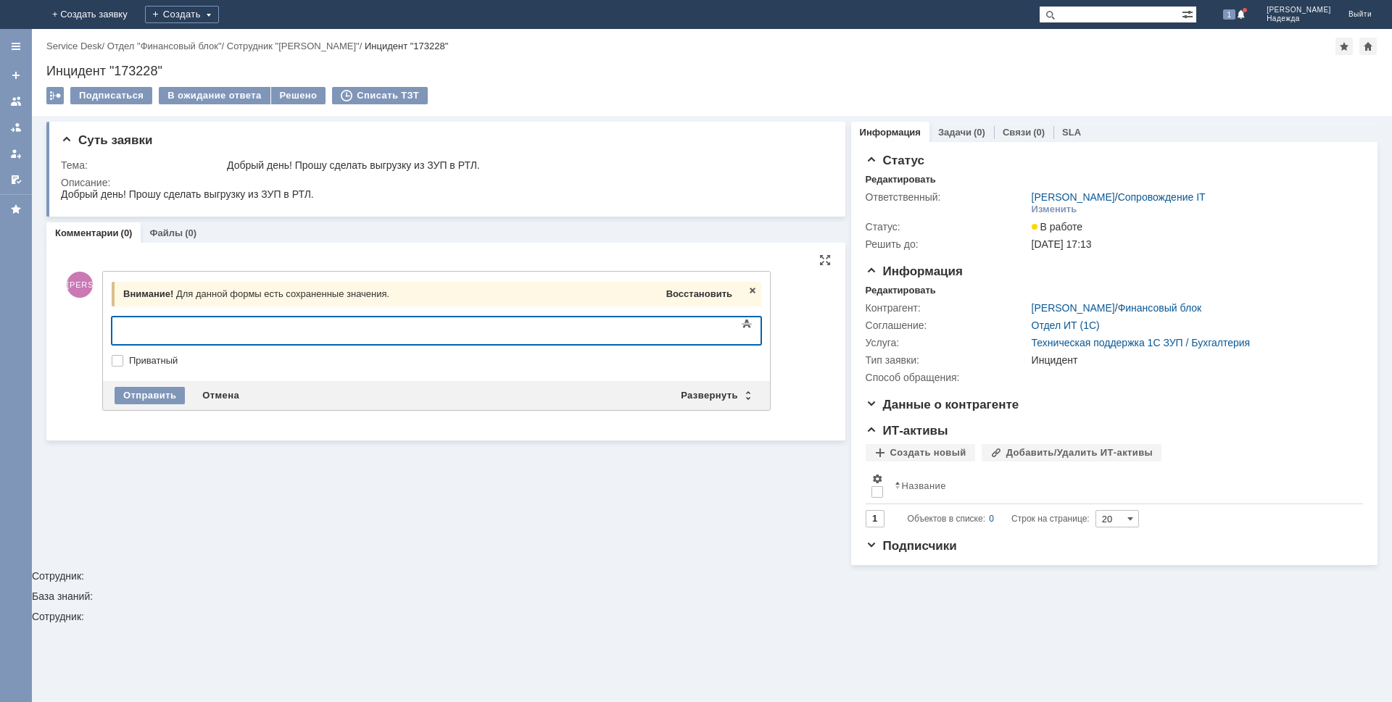
click at [689, 290] on span "Восстановить" at bounding box center [699, 293] width 66 height 11
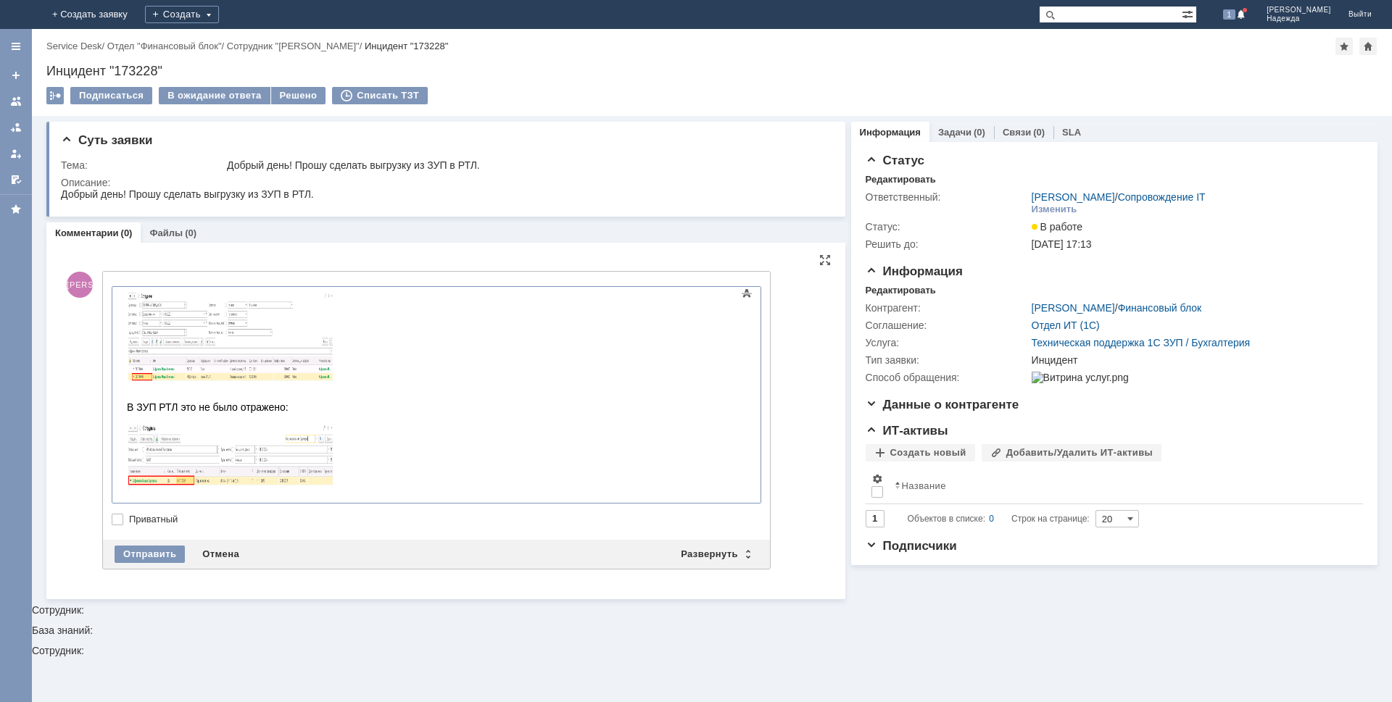
scroll to position [1176, 0]
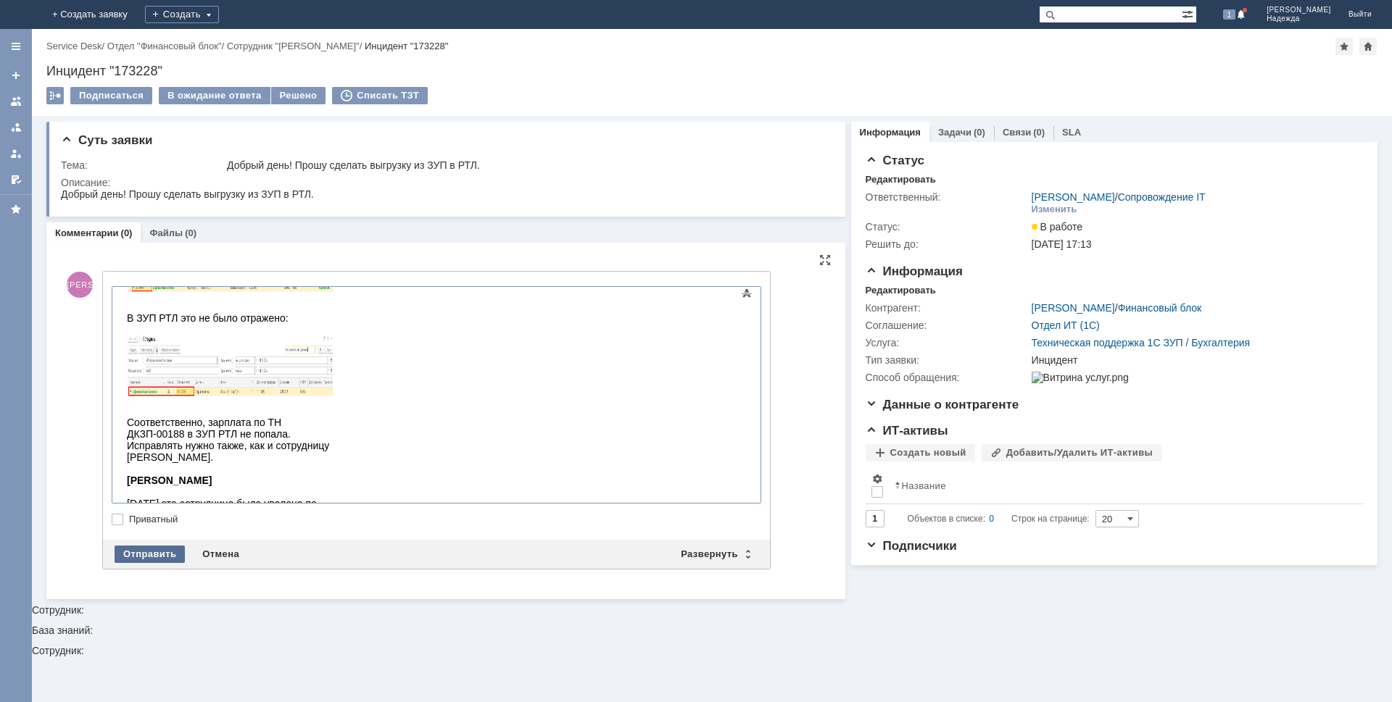
click at [128, 556] on div "Отправить" at bounding box center [150, 554] width 70 height 17
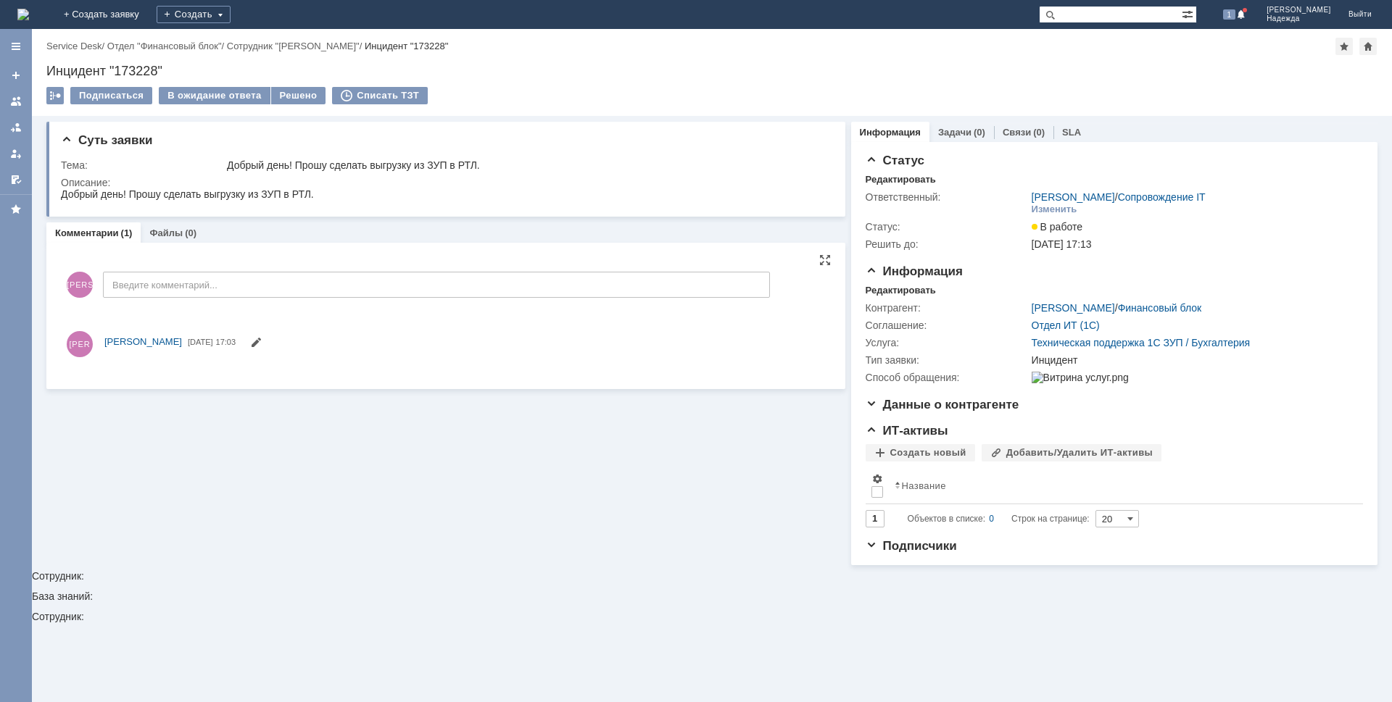
scroll to position [0, 0]
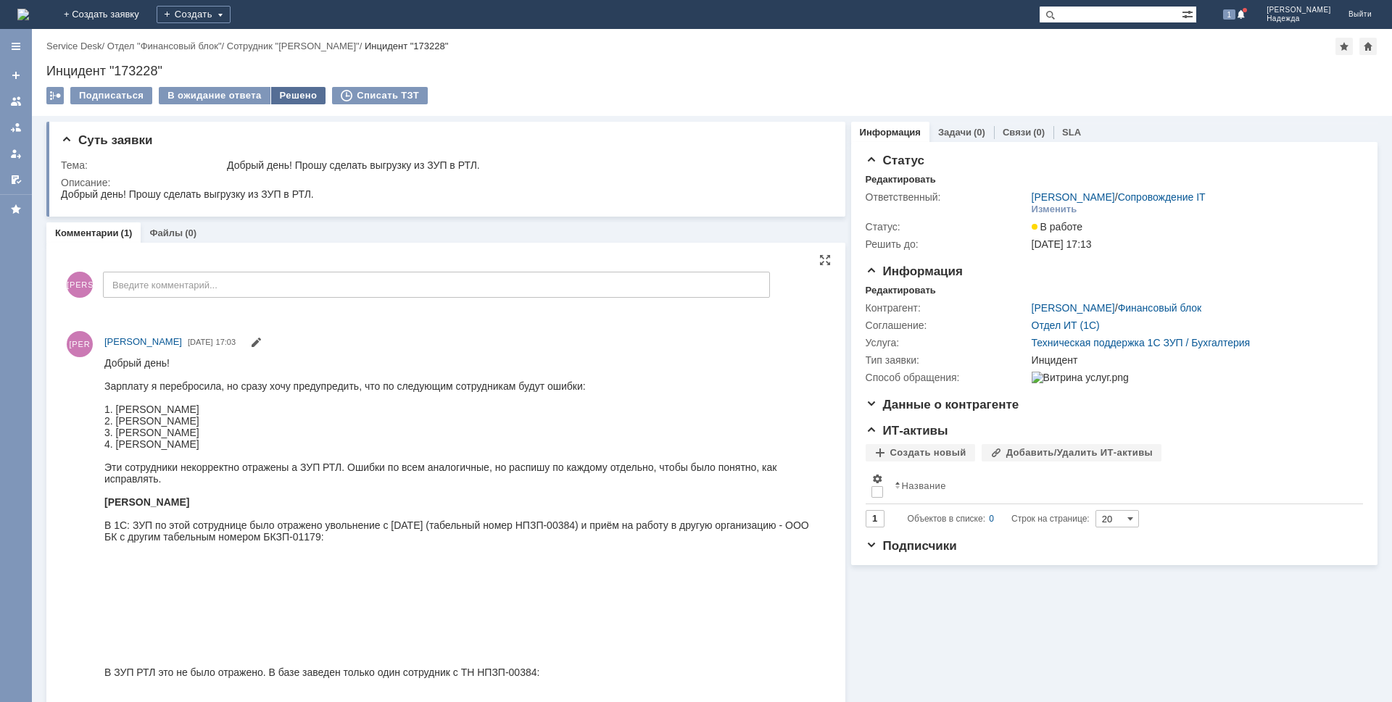
click at [296, 94] on div "Решено" at bounding box center [298, 95] width 55 height 17
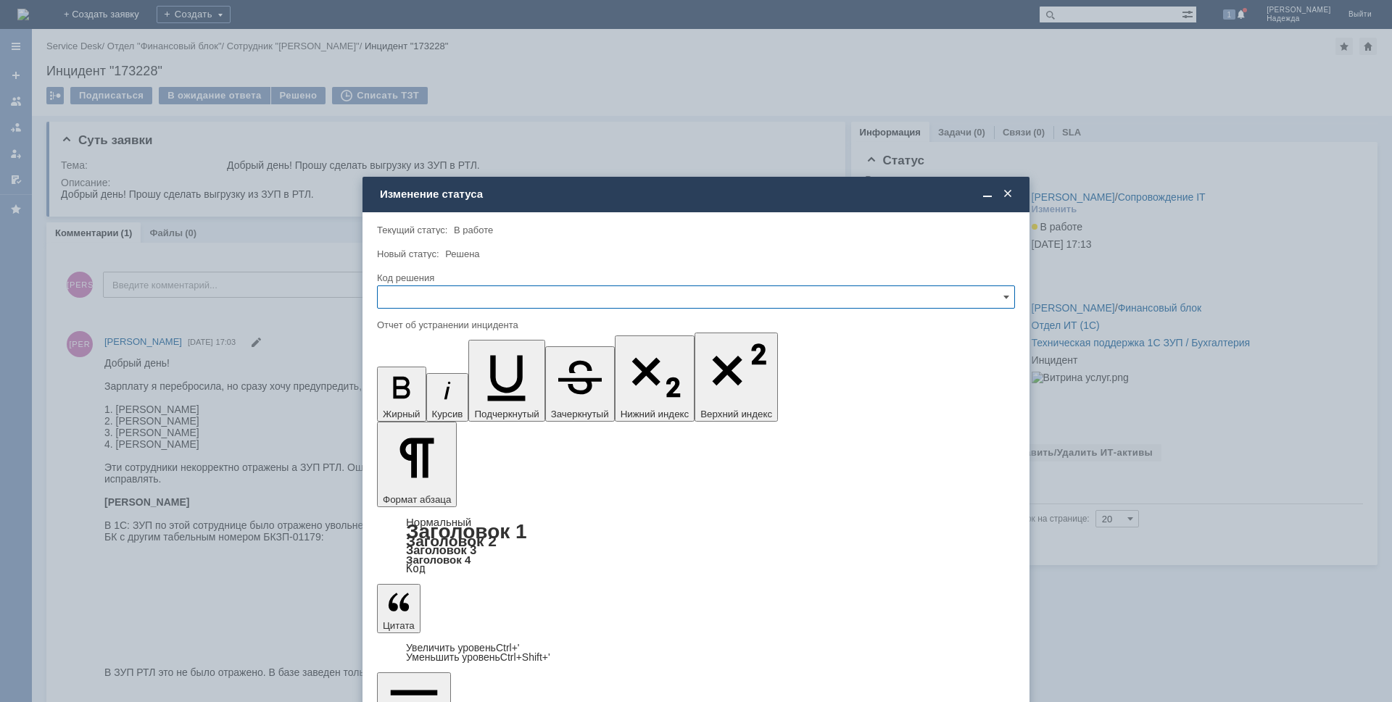
click at [450, 297] on input "text" at bounding box center [696, 297] width 638 height 23
click at [416, 396] on span "Решено" at bounding box center [695, 396] width 619 height 12
type input "Решено"
